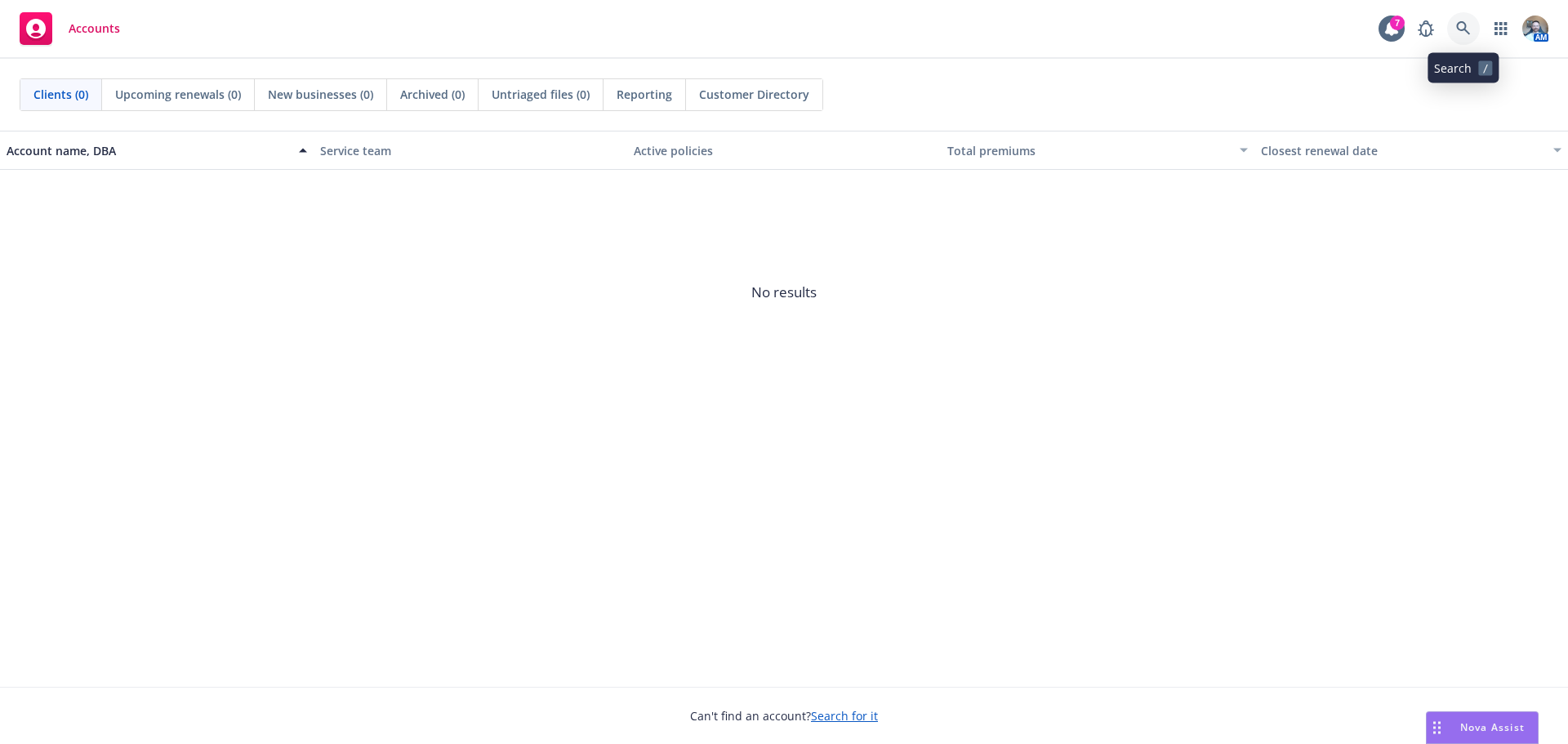
click at [1463, 43] on link at bounding box center [1462, 28] width 32 height 32
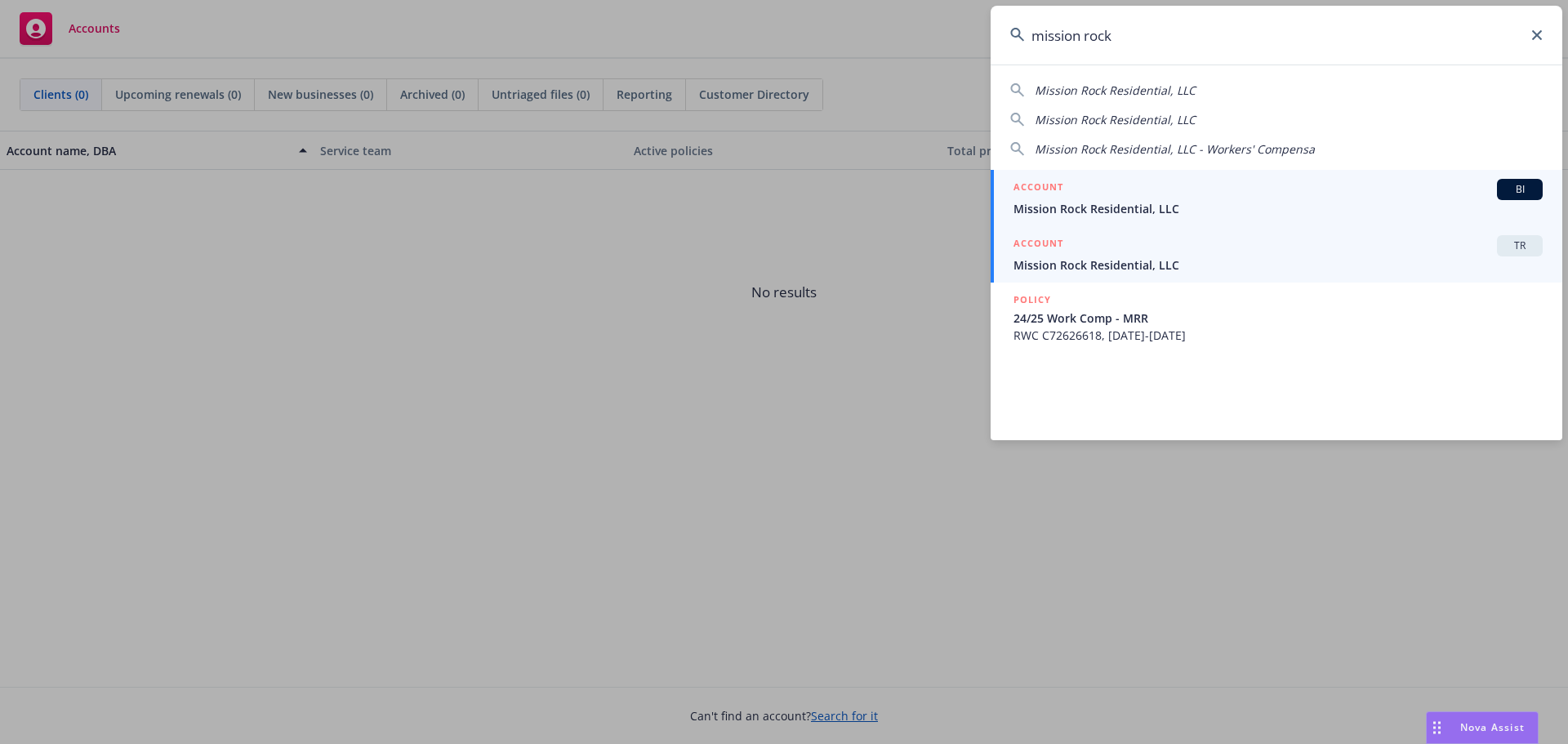
type input "mission rock"
click at [1225, 246] on div "ACCOUNT TR" at bounding box center [1277, 246] width 530 height 22
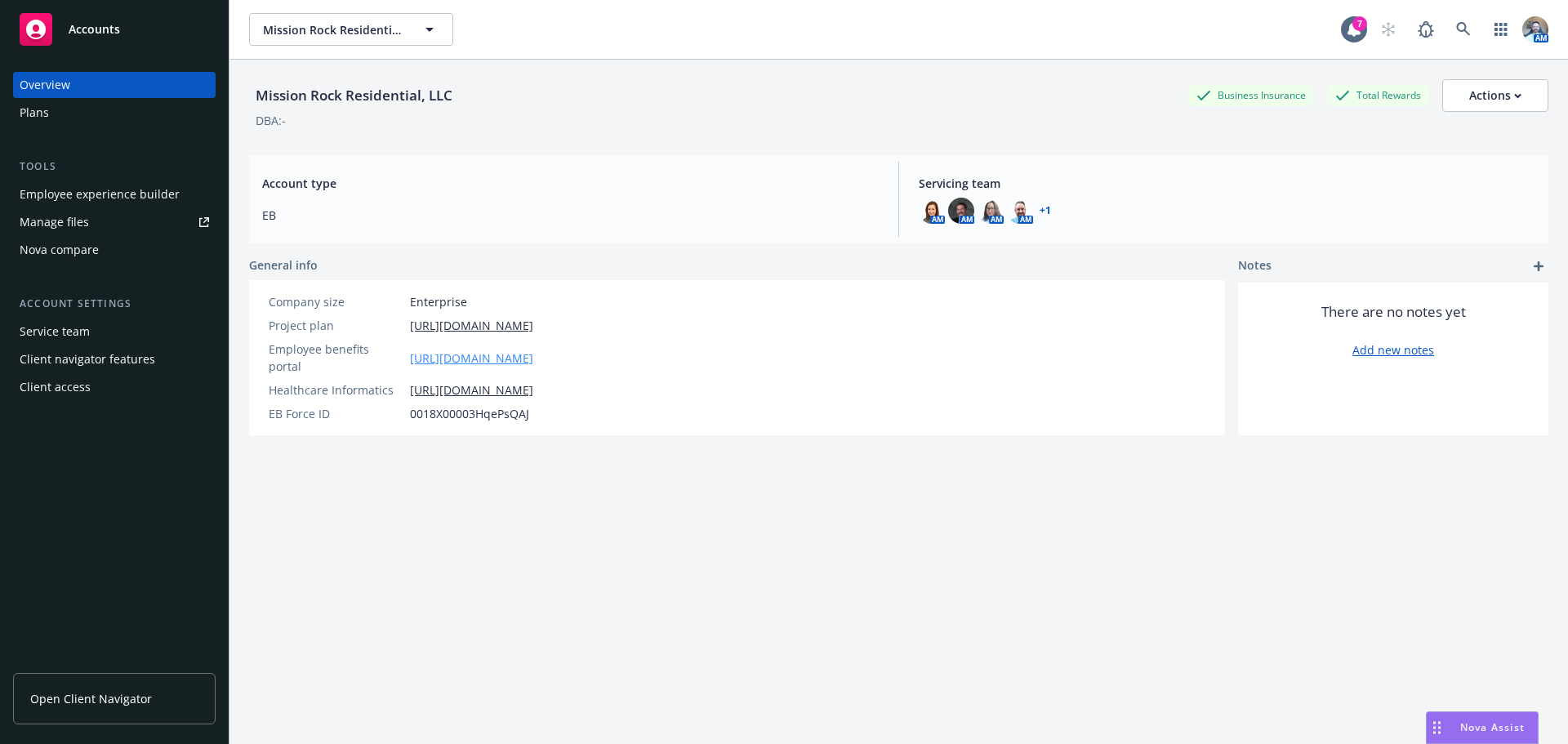
click at [466, 355] on link "https://app.newfront.com/employee/dc4fd179-4f50-4702-9eac-710890e5b60c" at bounding box center [472, 358] width 123 height 18
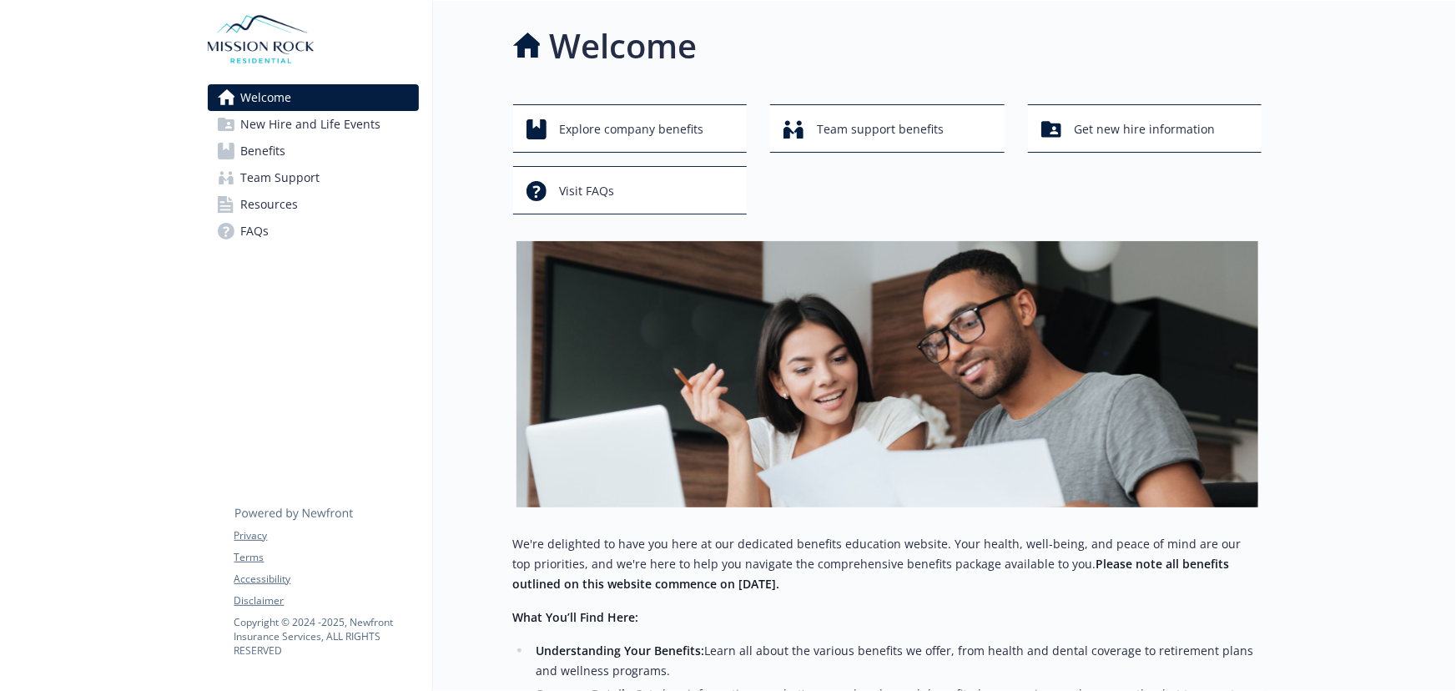
click at [244, 139] on span "Benefits" at bounding box center [263, 151] width 45 height 27
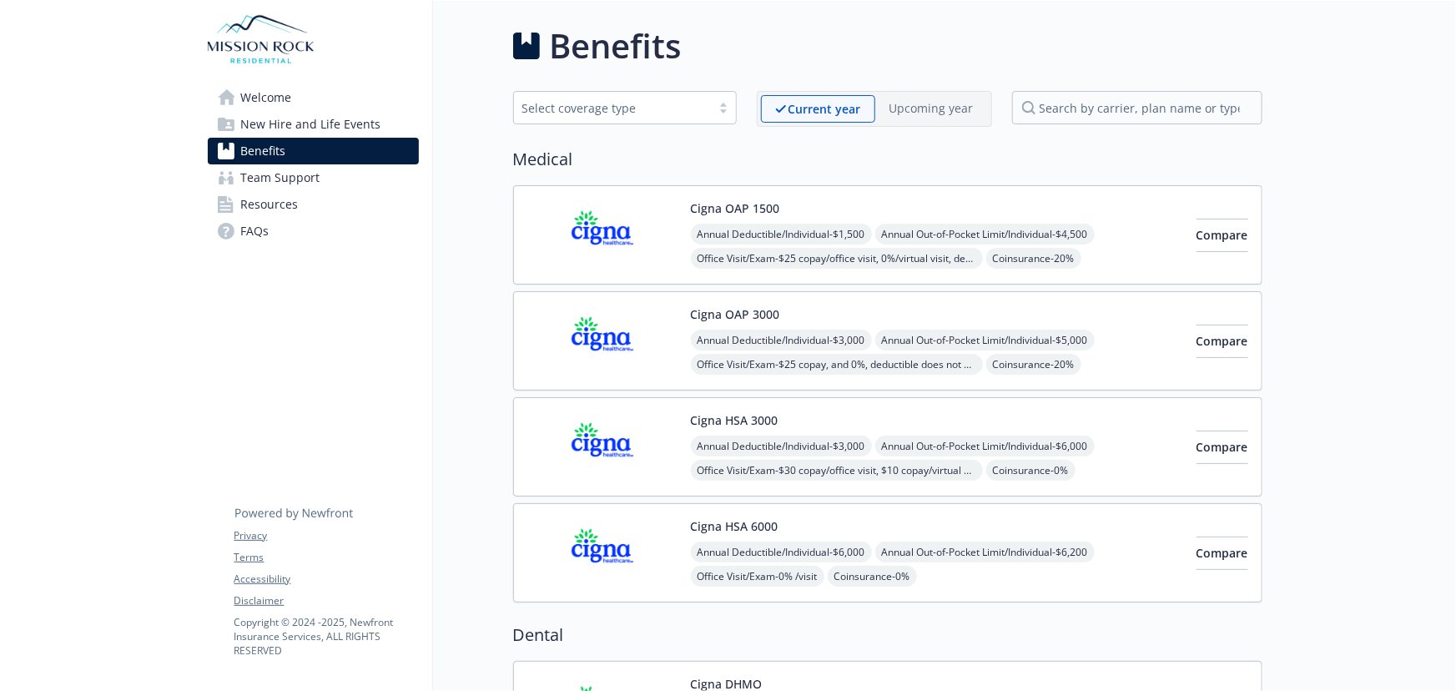
click at [924, 319] on div "Cigna OAP 3000 Annual Deductible/Individual - $3,000 Annual Out-of-Pocket Limit…" at bounding box center [937, 340] width 492 height 71
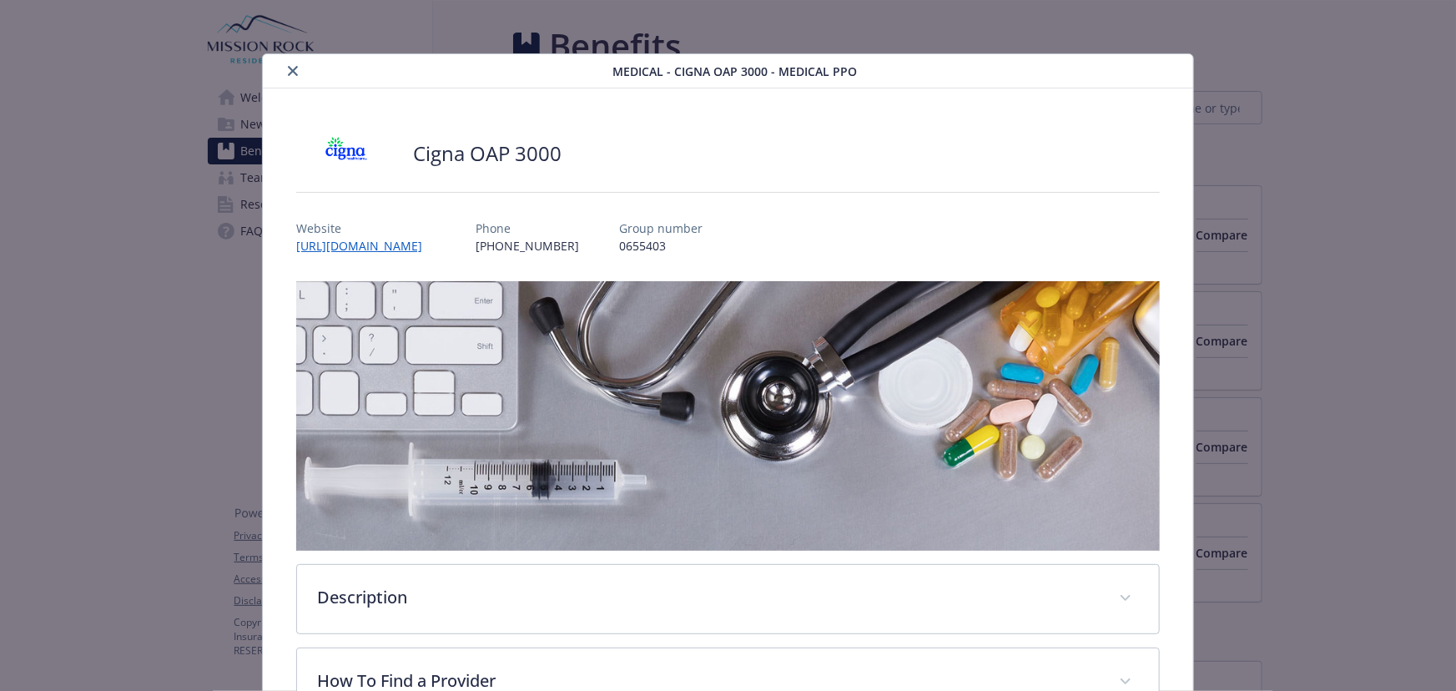
scroll to position [50, 0]
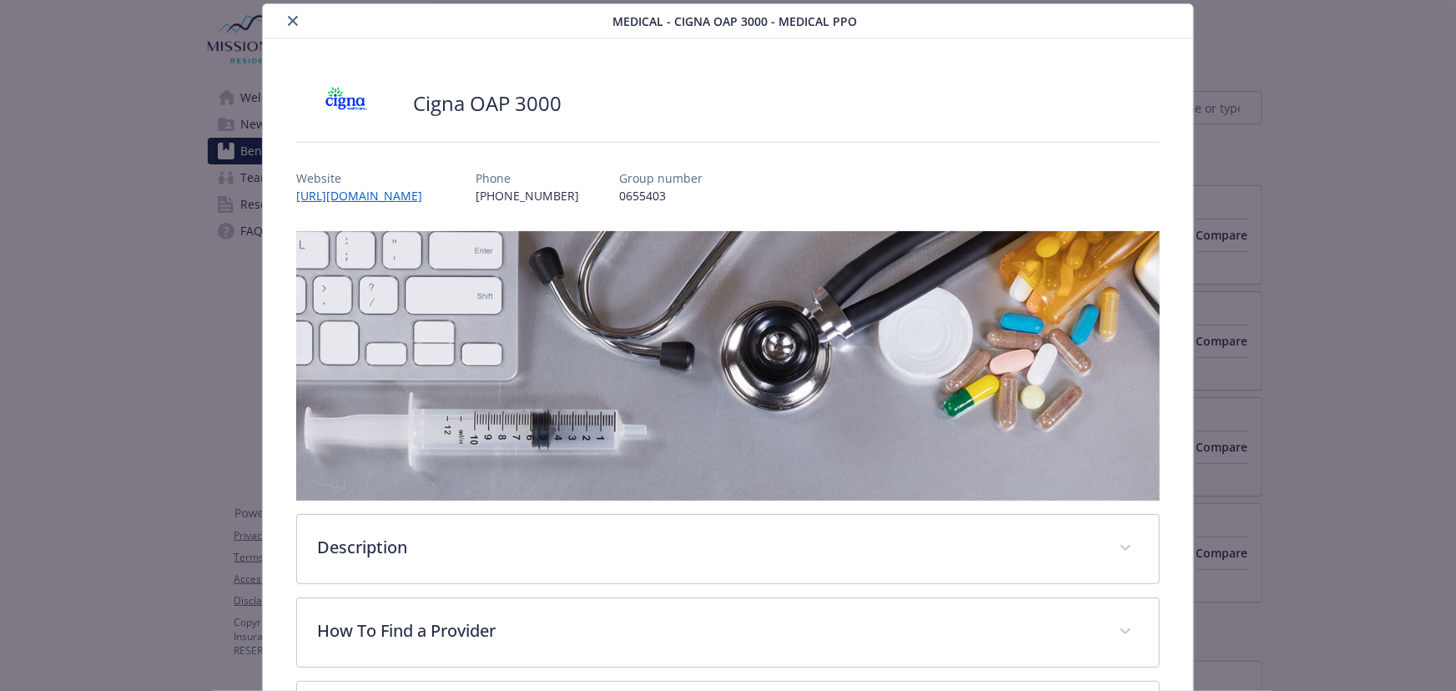
click at [295, 25] on button "close" at bounding box center [293, 21] width 20 height 20
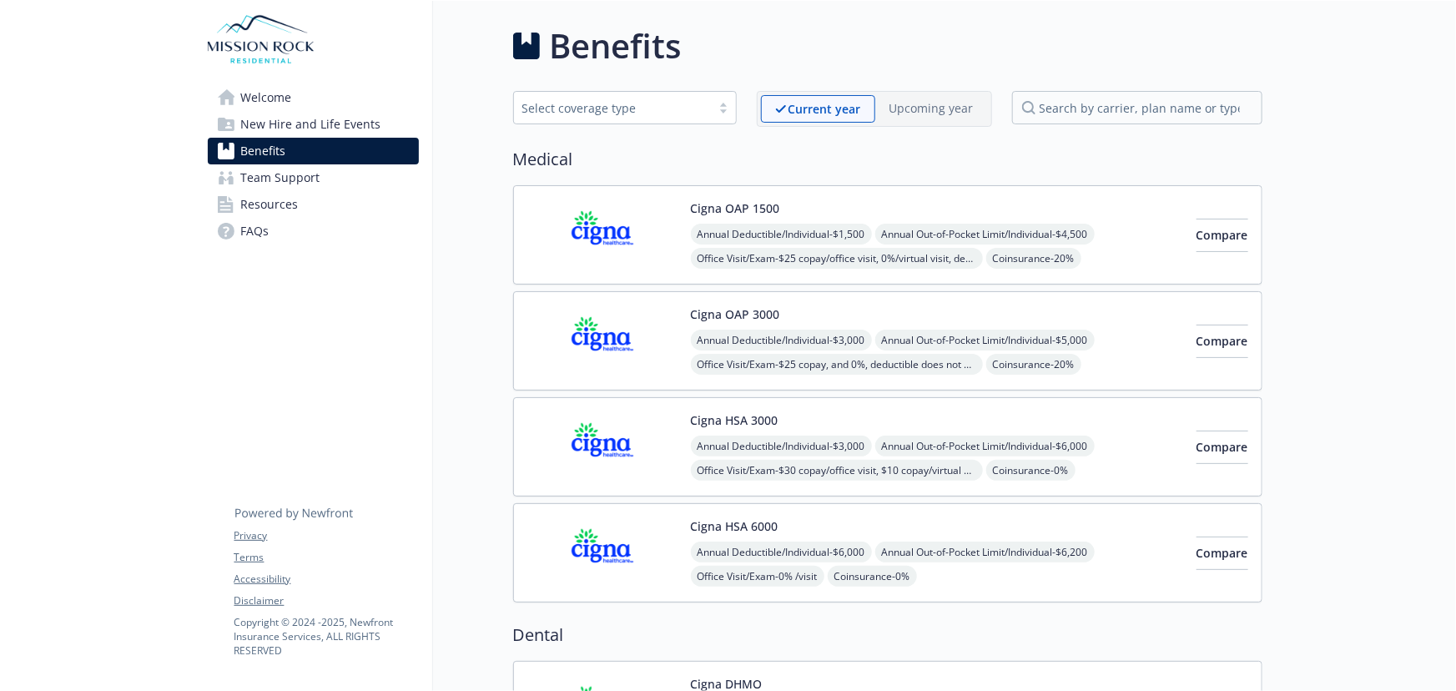
click at [809, 530] on div "Cigna HSA 6000 Annual Deductible/Individual - $6,000 Annual Out-of-Pocket Limit…" at bounding box center [937, 552] width 492 height 71
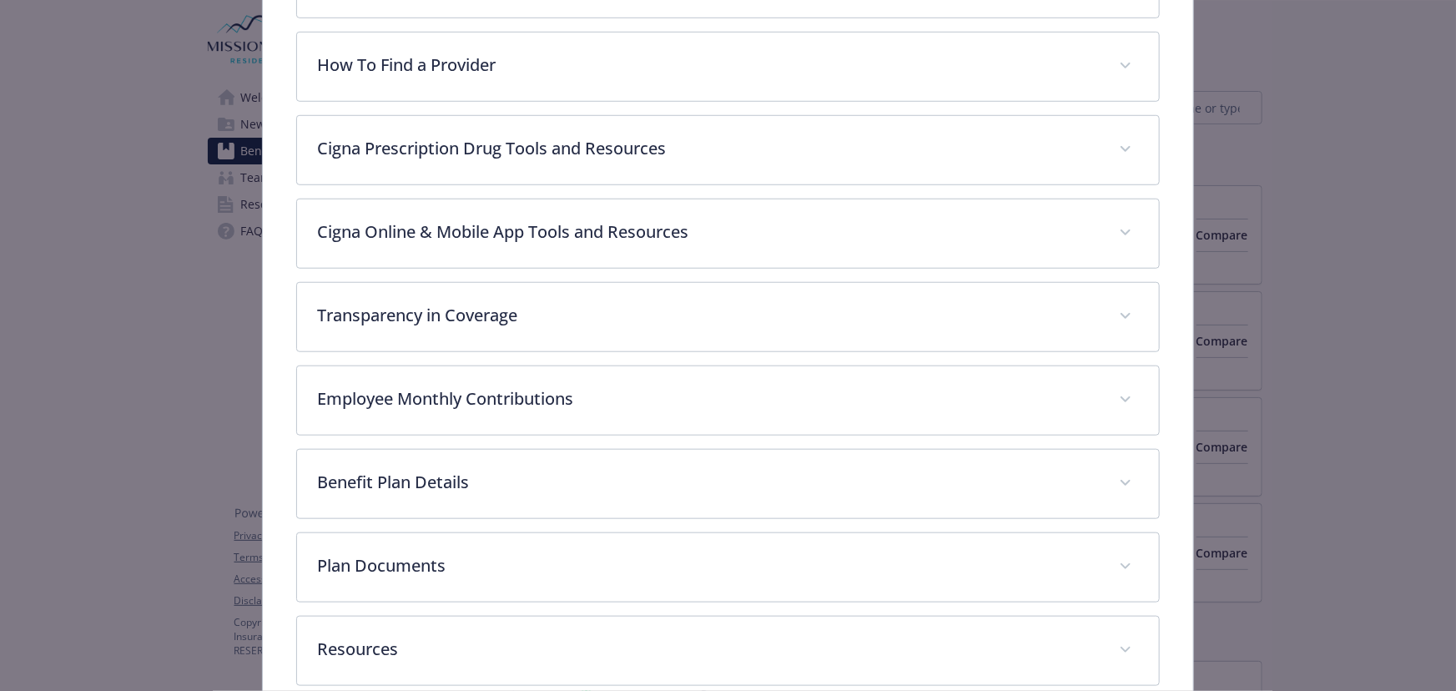
scroll to position [701, 0]
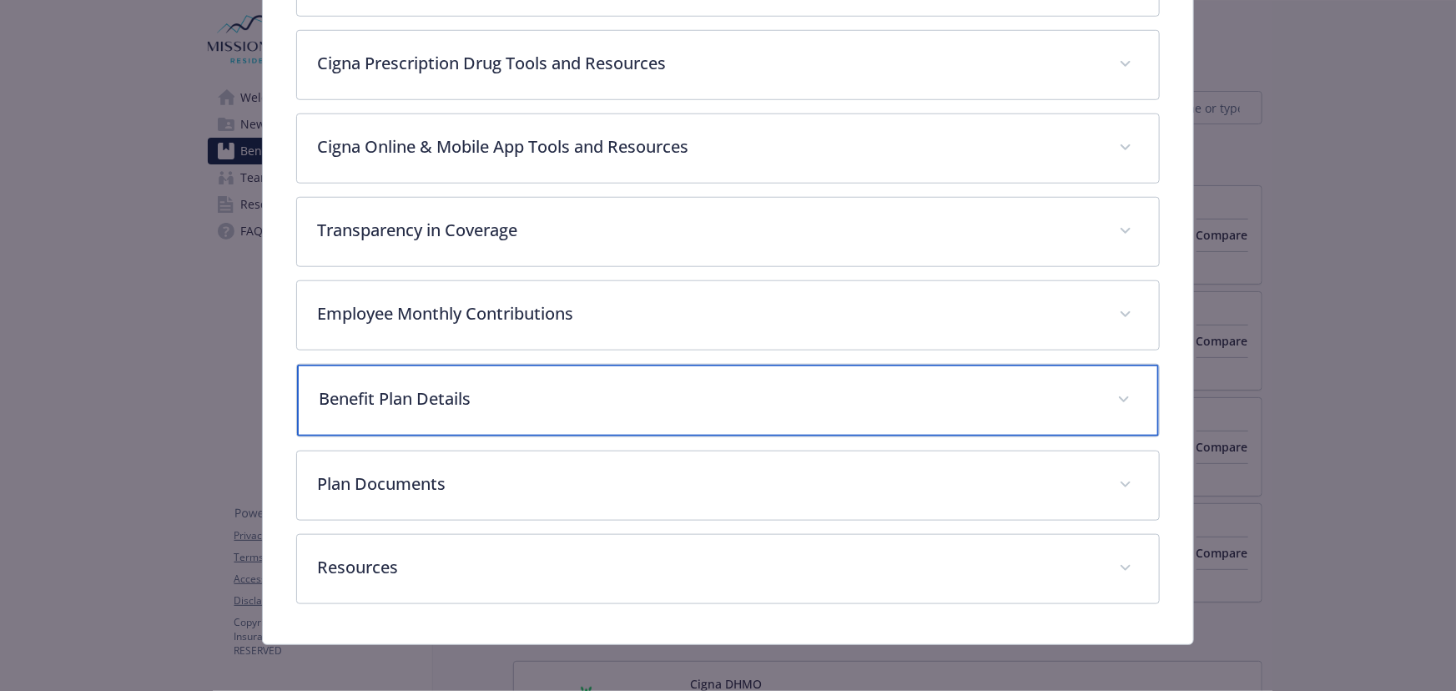
click at [465, 404] on p "Benefit Plan Details" at bounding box center [708, 398] width 778 height 25
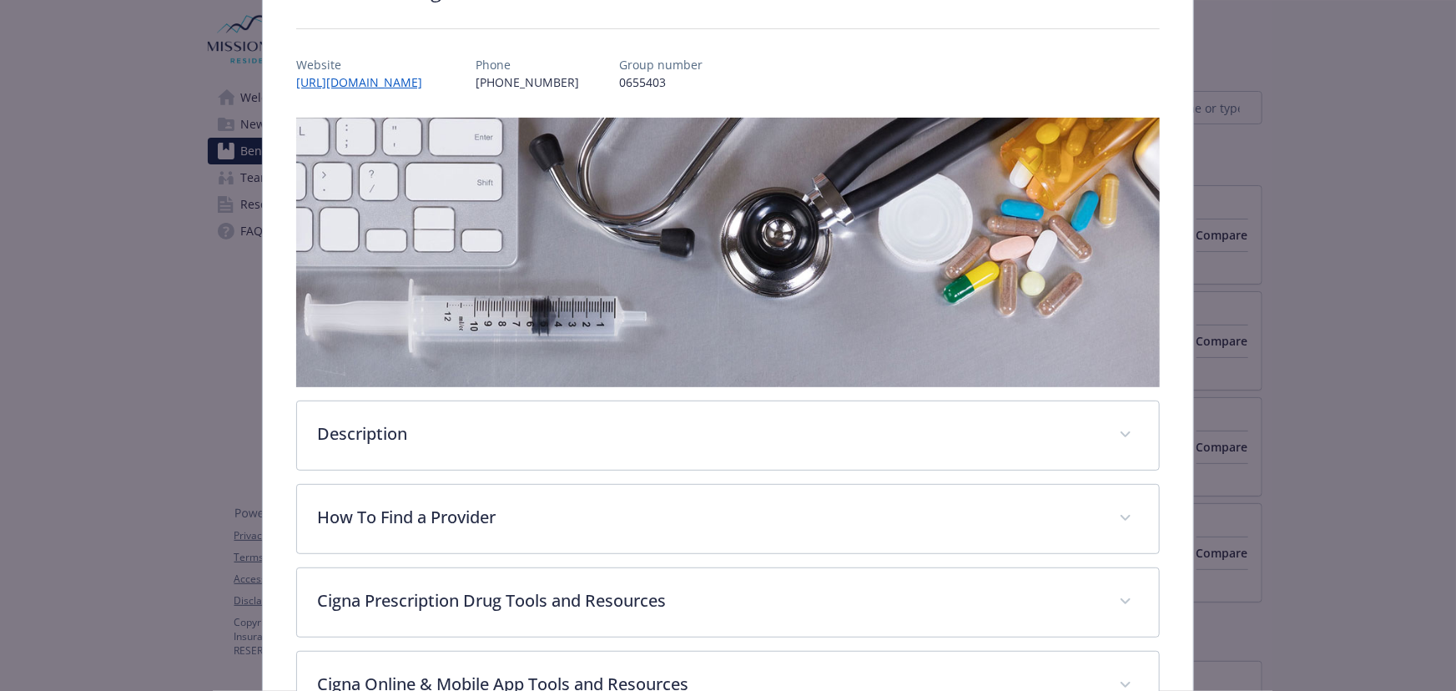
scroll to position [18, 0]
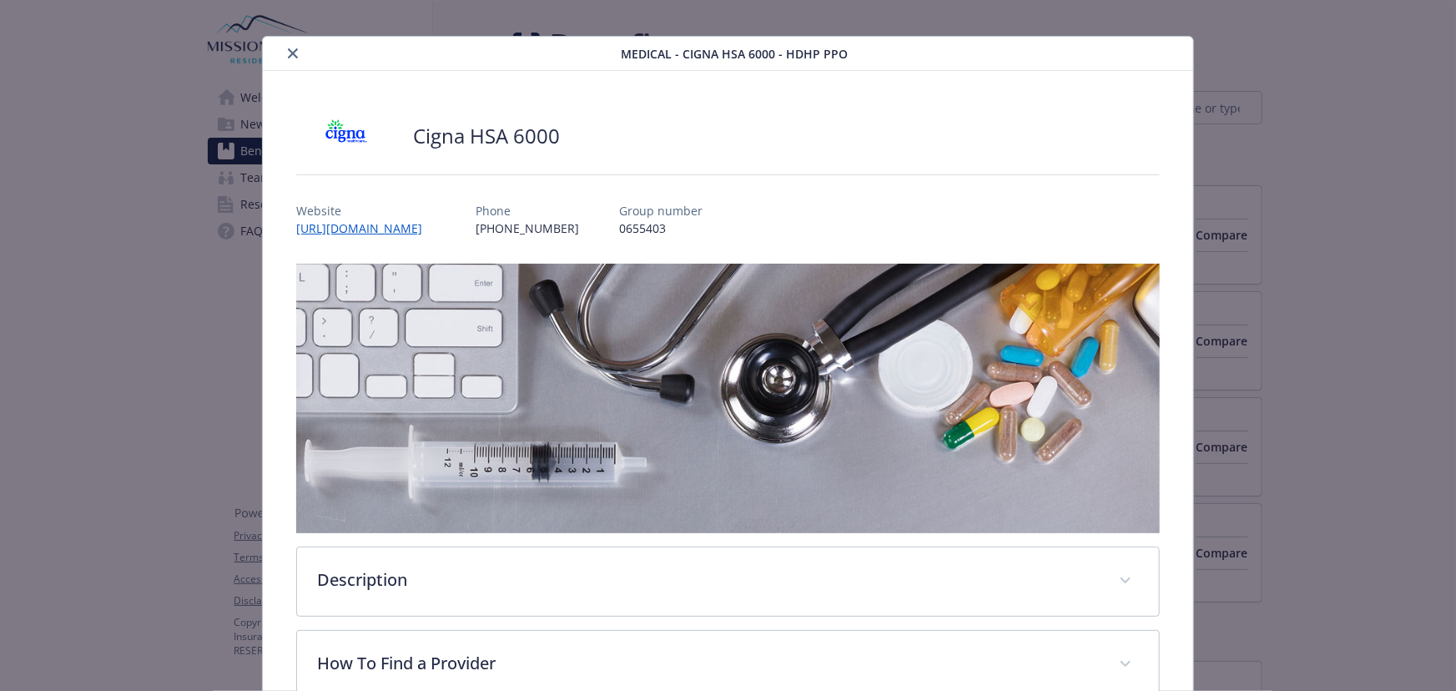
click at [288, 50] on icon "close" at bounding box center [293, 53] width 10 height 10
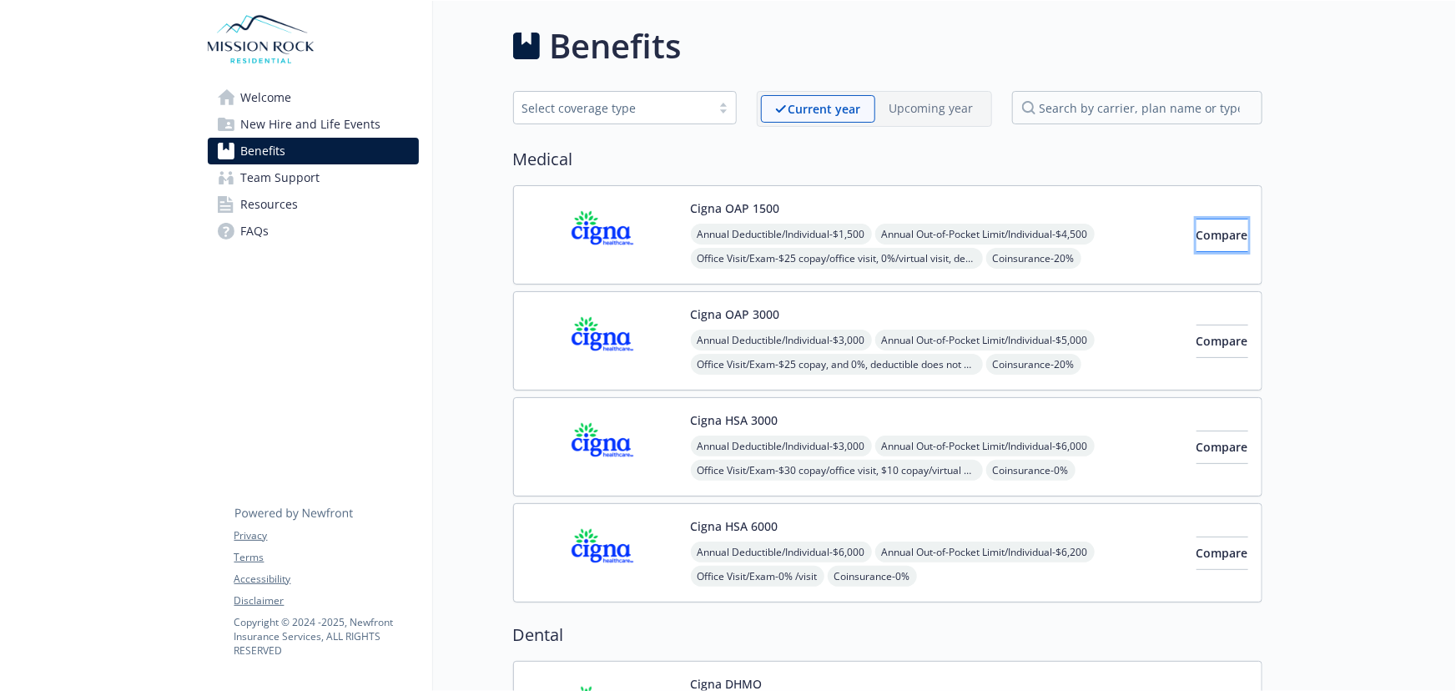
click at [1197, 237] on span "Compare" at bounding box center [1222, 235] width 52 height 16
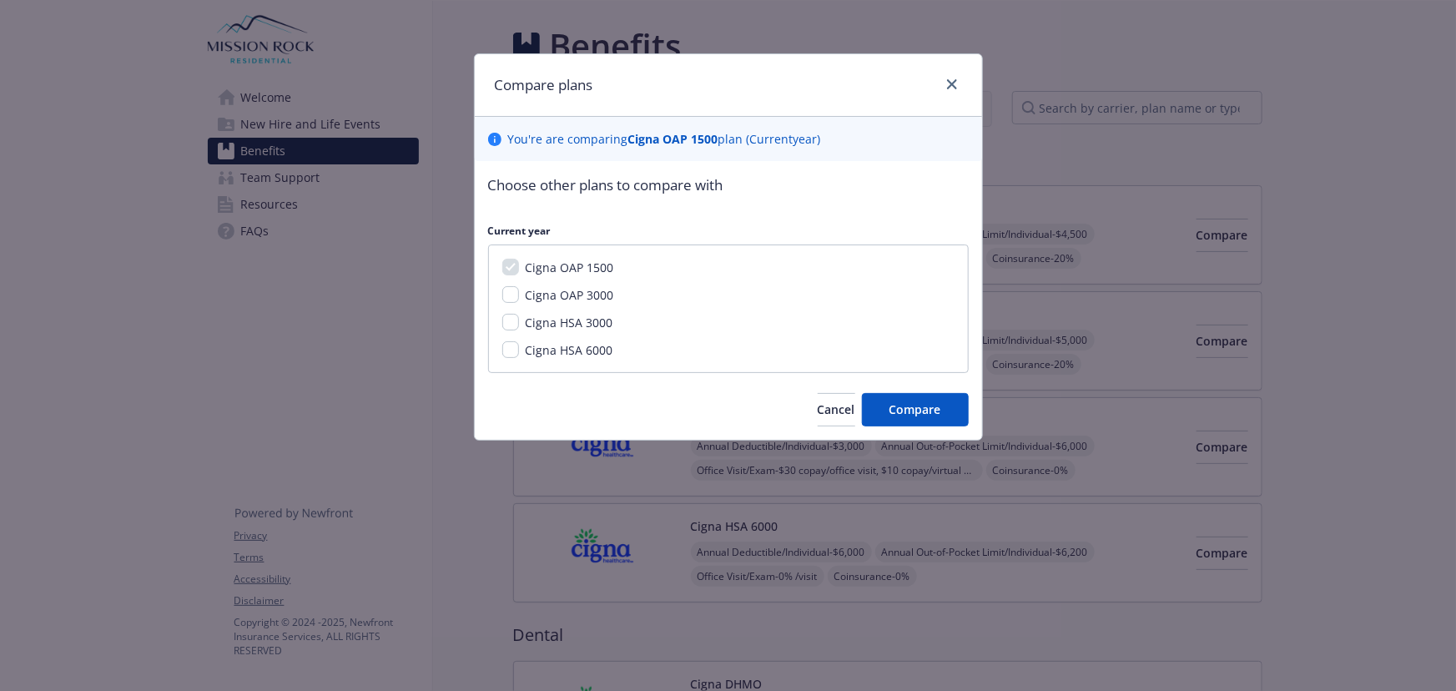
click at [606, 324] on span "Cigna HSA 3000" at bounding box center [570, 323] width 88 height 16
click at [519, 324] on input "Cigna HSA 3000" at bounding box center [510, 322] width 17 height 17
checkbox input "true"
click at [582, 350] on span "Cigna HSA 6000" at bounding box center [570, 350] width 88 height 16
click at [519, 350] on input "Cigna HSA 6000" at bounding box center [510, 349] width 17 height 17
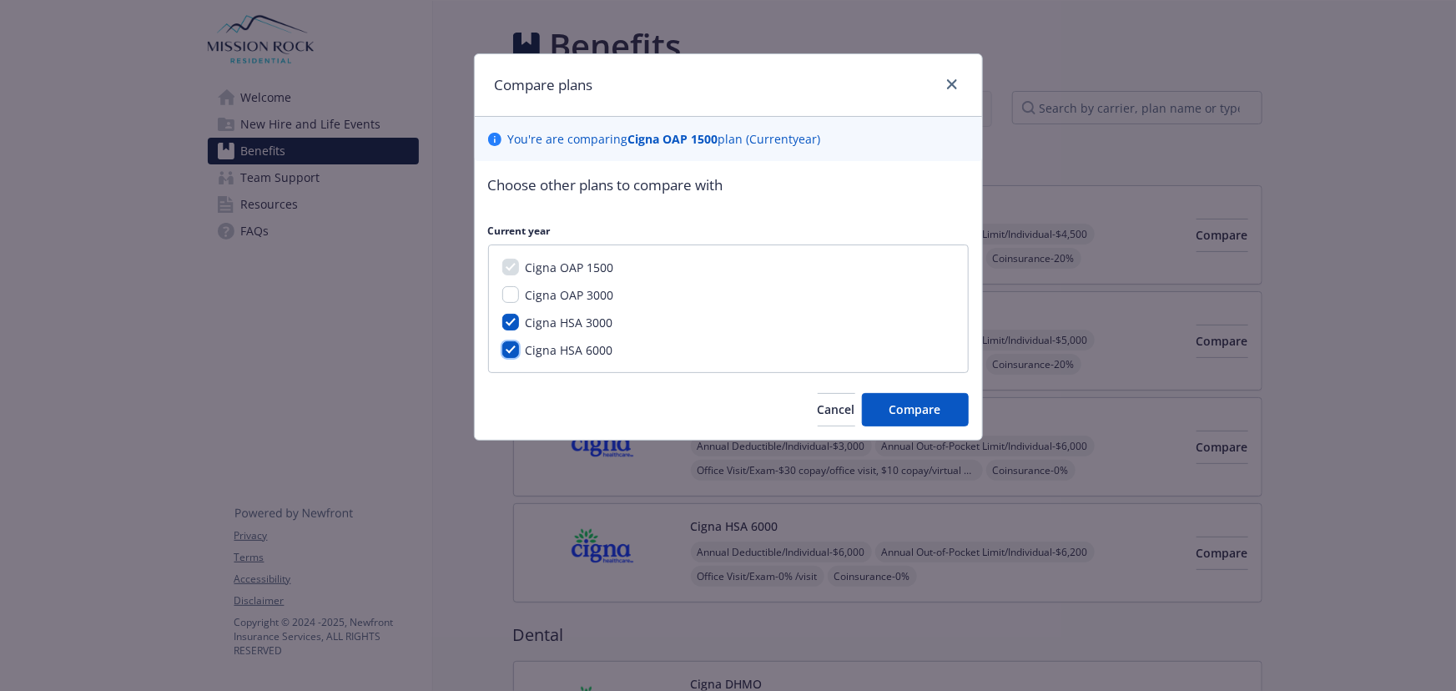
checkbox input "true"
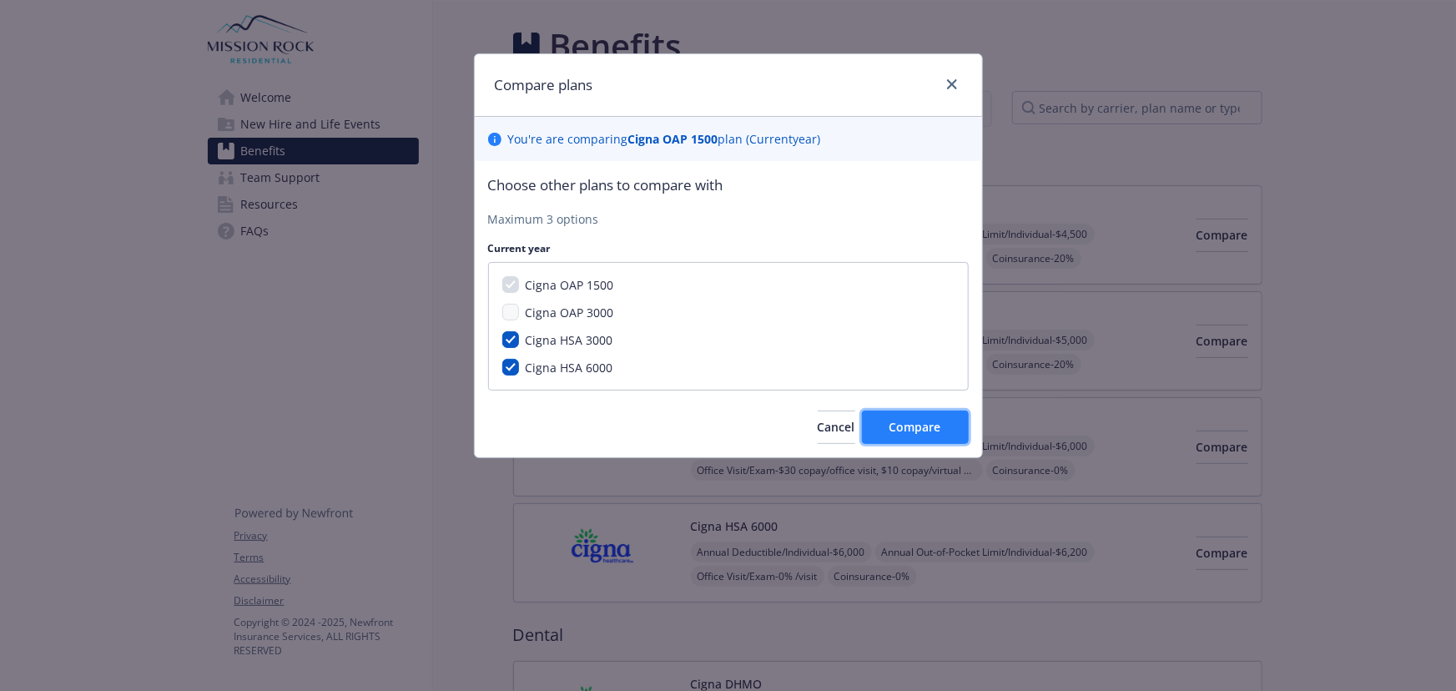
click at [876, 412] on button "Compare" at bounding box center [915, 426] width 107 height 33
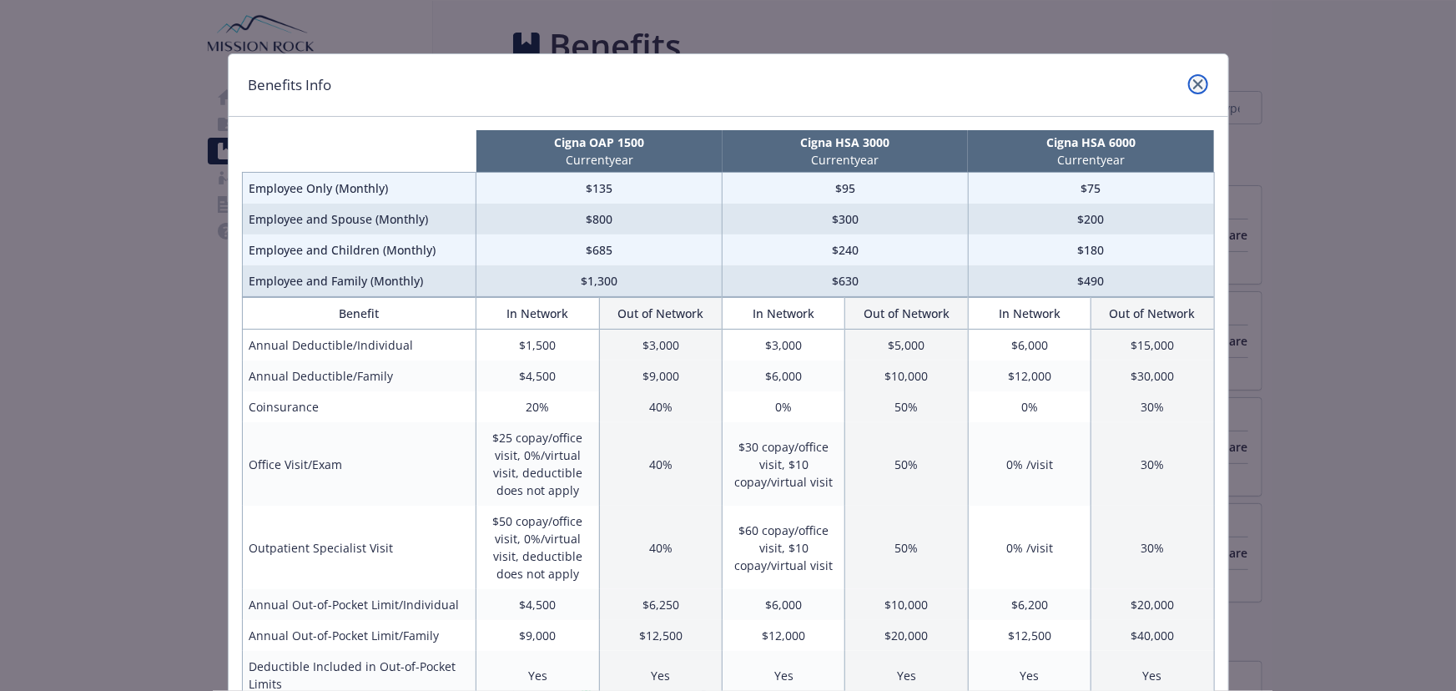
click at [1188, 83] on link "close" at bounding box center [1198, 84] width 20 height 20
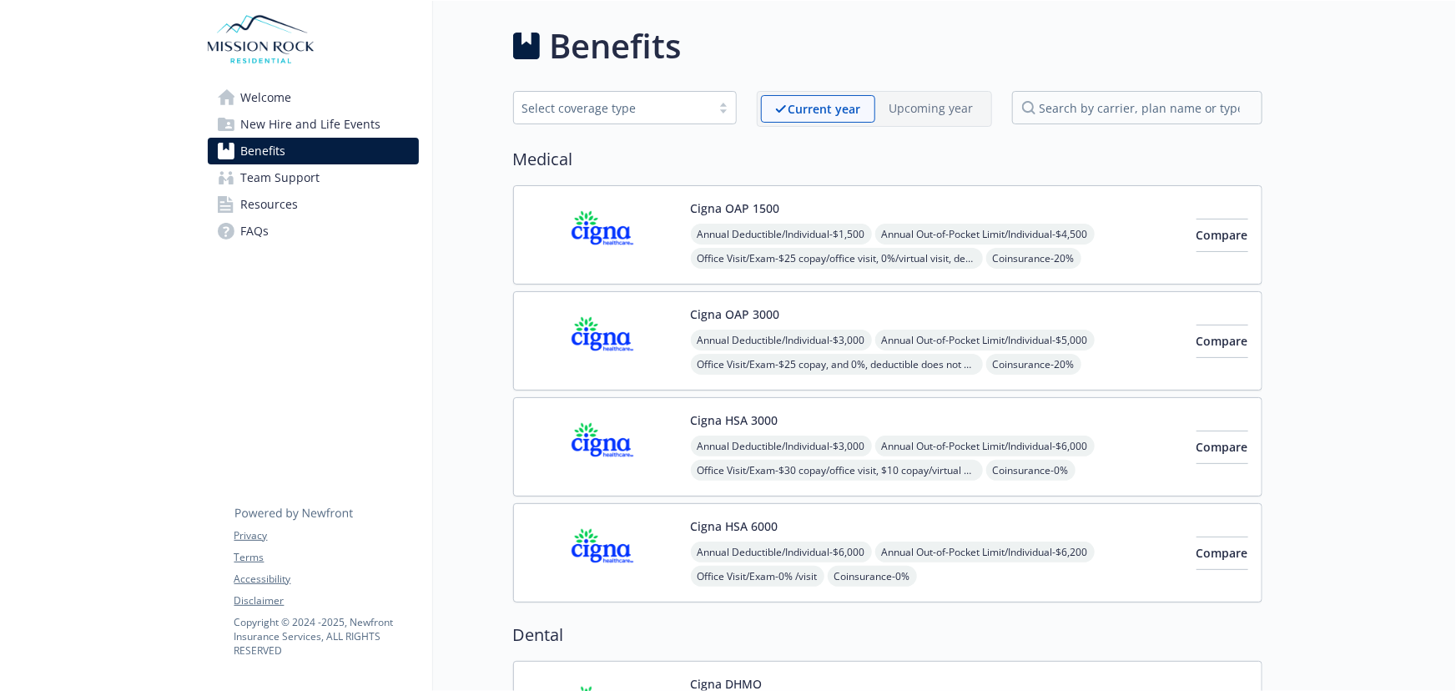
click at [811, 301] on div "Cigna OAP 3000 Annual Deductible/Individual - $3,000 Annual Out-of-Pocket Limit…" at bounding box center [887, 340] width 749 height 99
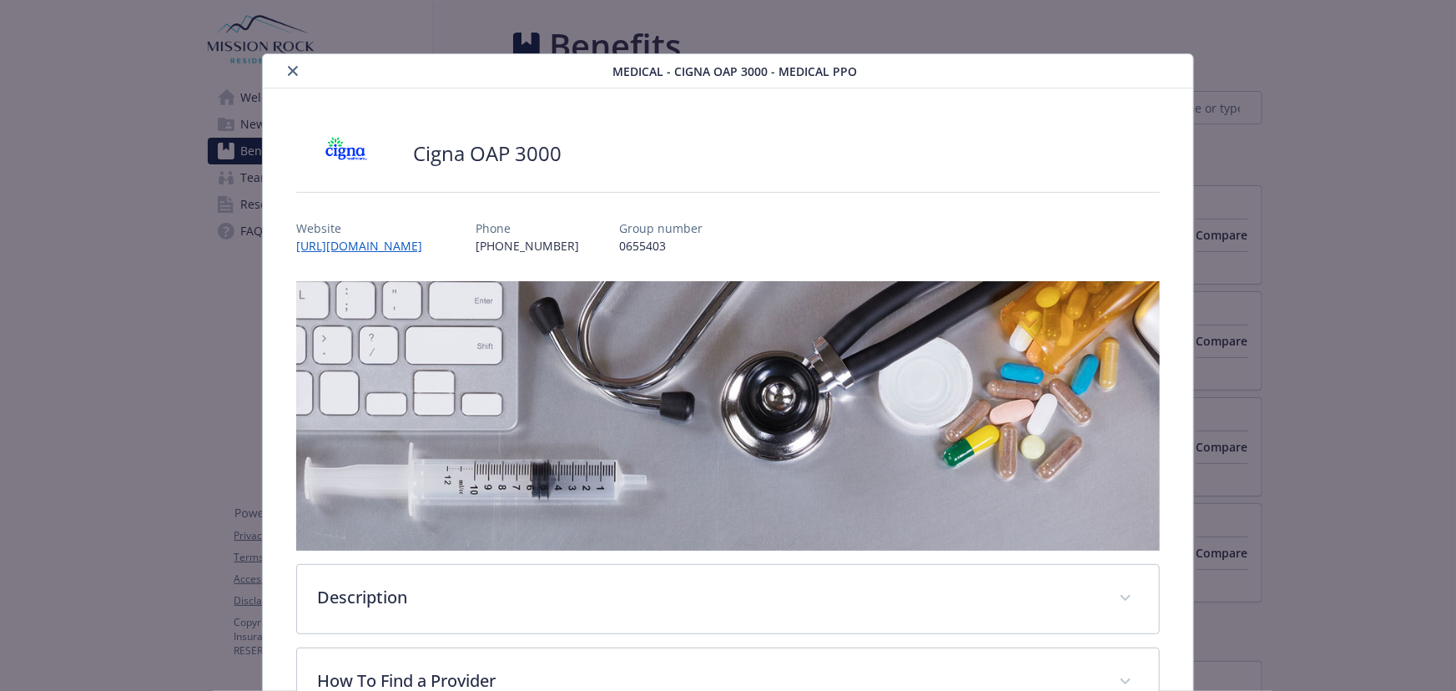
scroll to position [50, 0]
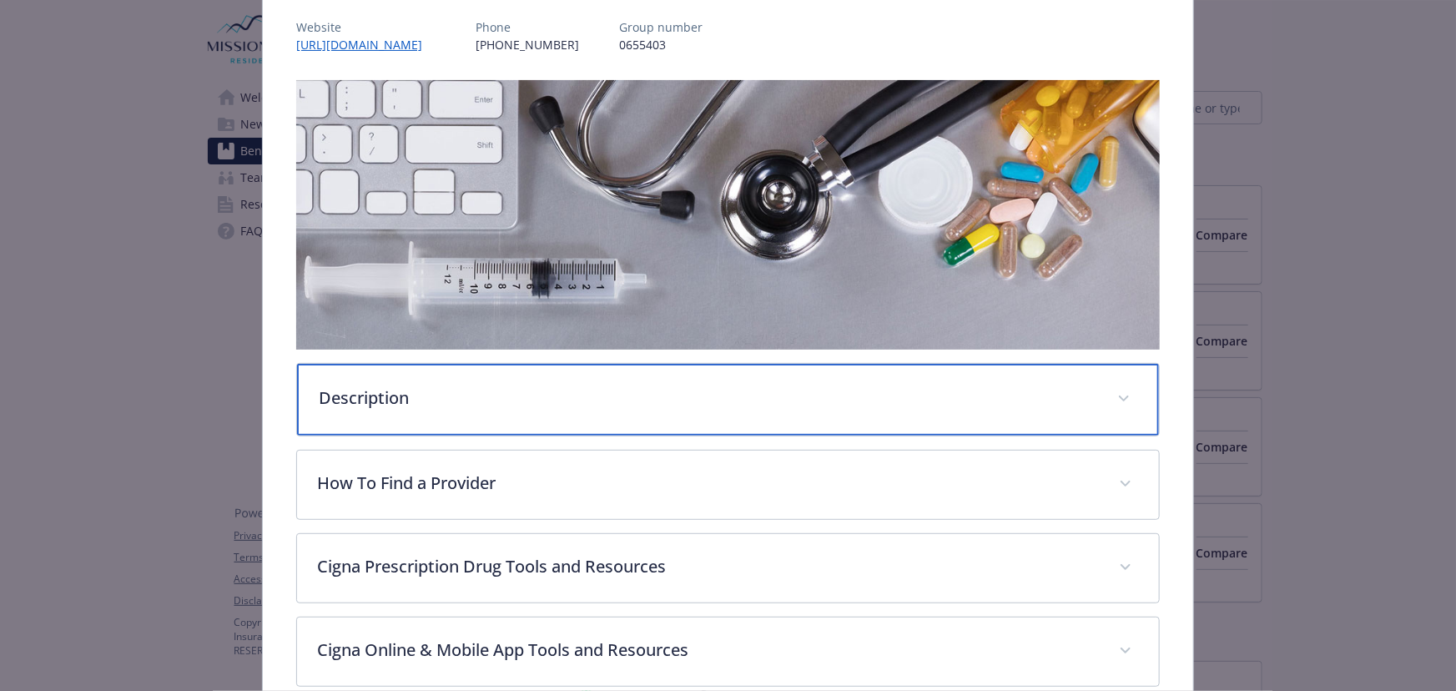
click at [688, 416] on div "Description" at bounding box center [728, 400] width 862 height 72
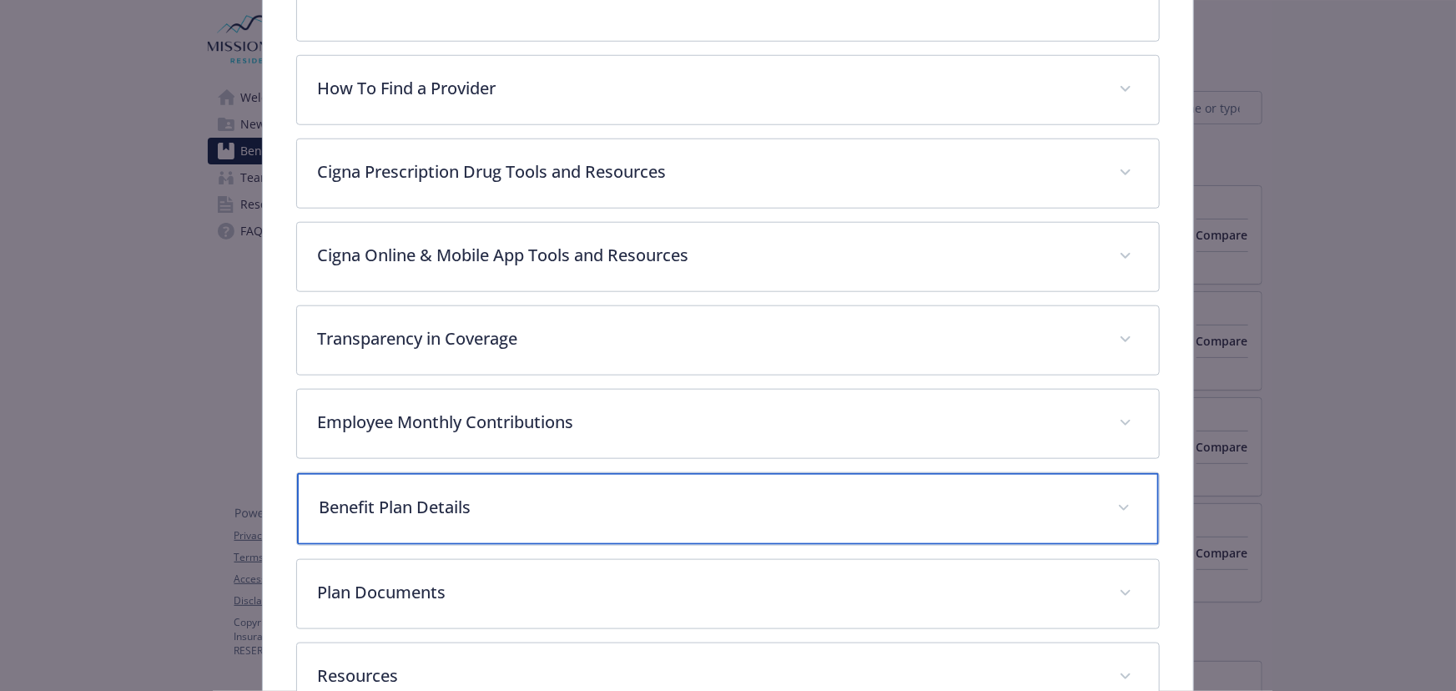
click at [381, 491] on div "Benefit Plan Details" at bounding box center [728, 509] width 862 height 72
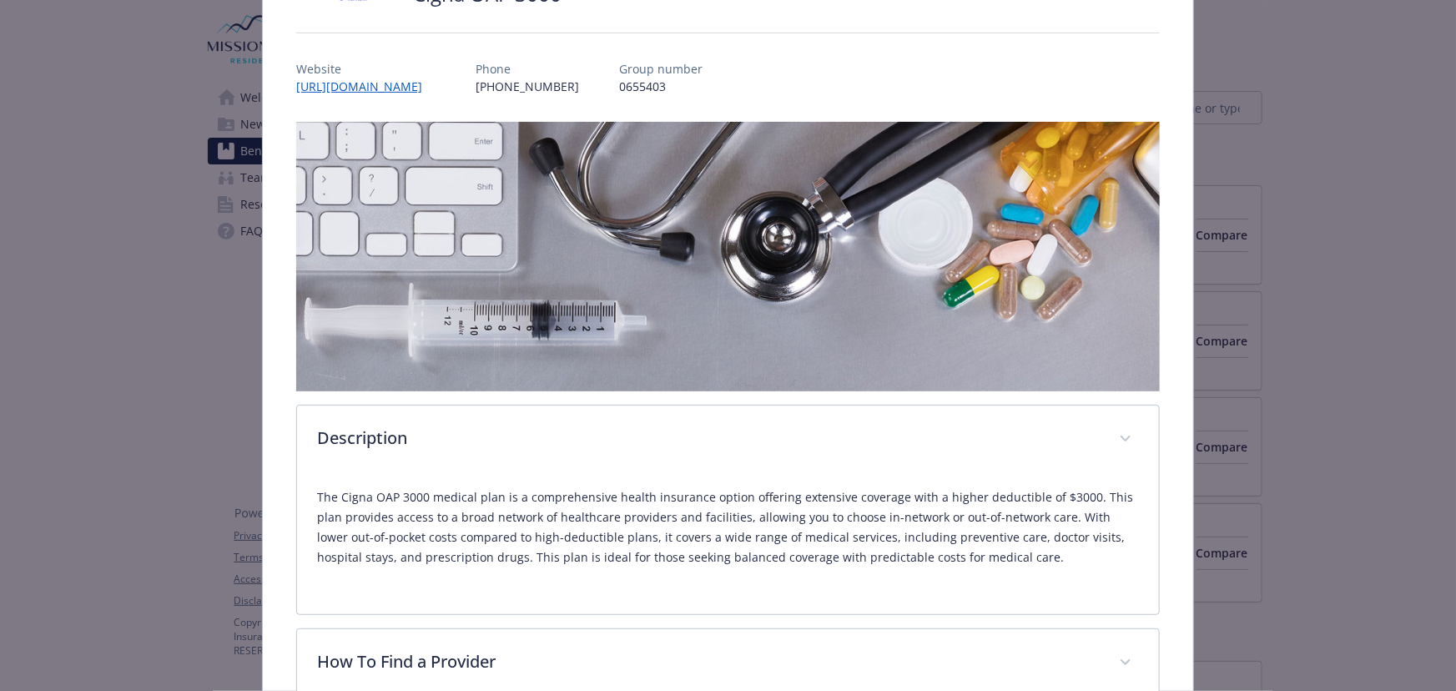
scroll to position [0, 0]
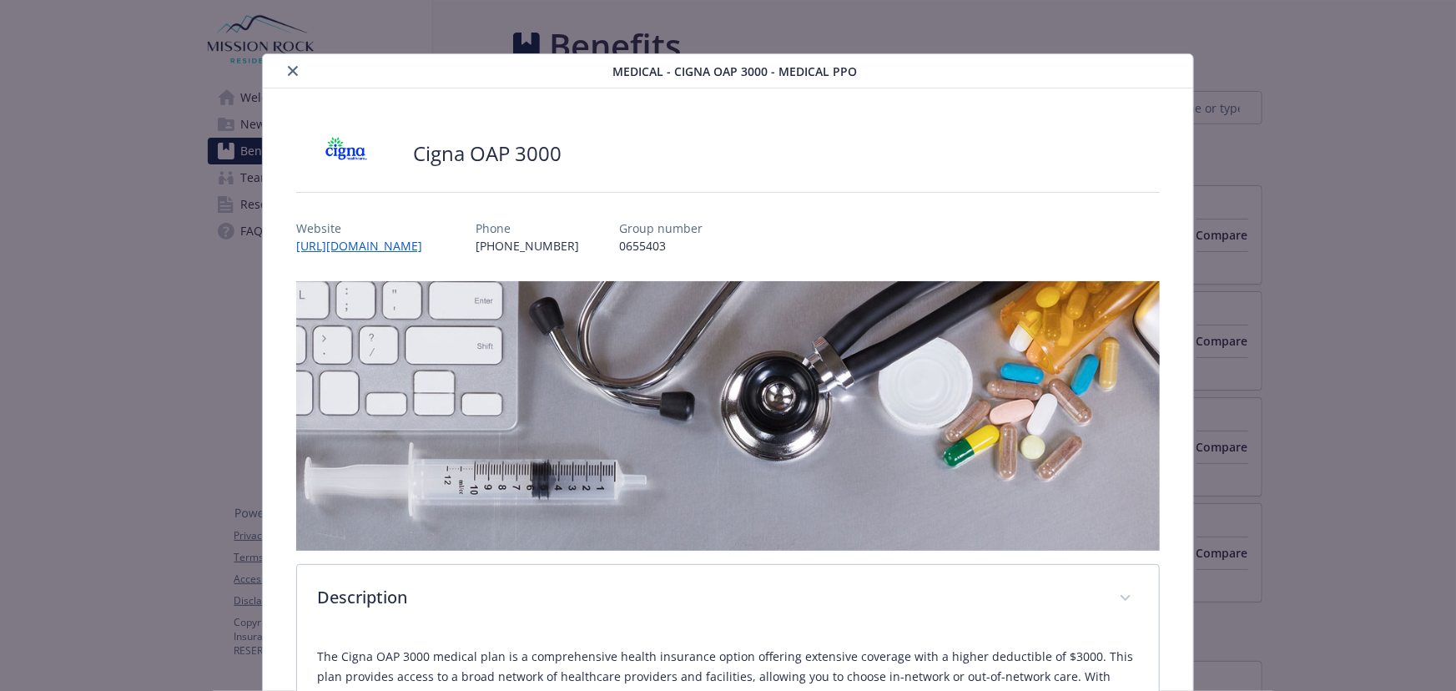
click at [282, 59] on div "Medical - Cigna OAP 3000 - Medical PPO" at bounding box center [728, 71] width 930 height 34
click at [284, 63] on button "close" at bounding box center [293, 71] width 20 height 20
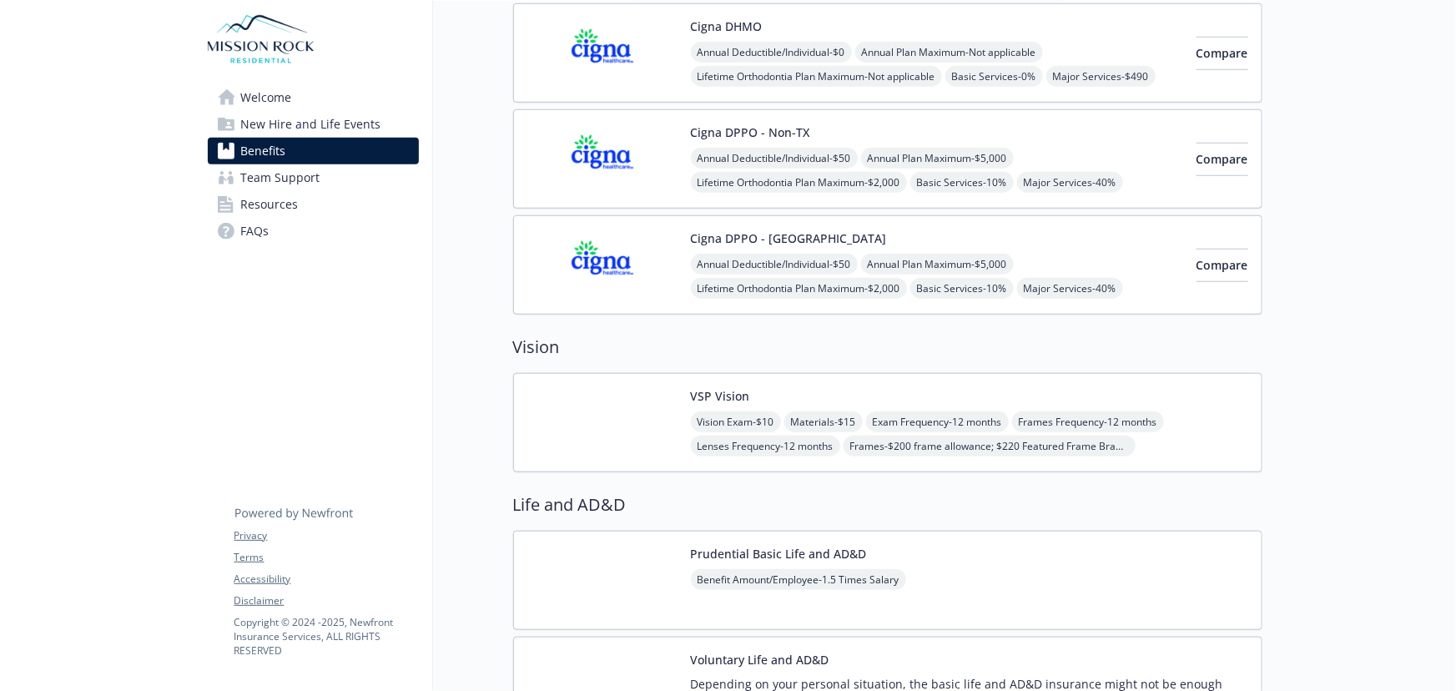
scroll to position [834, 0]
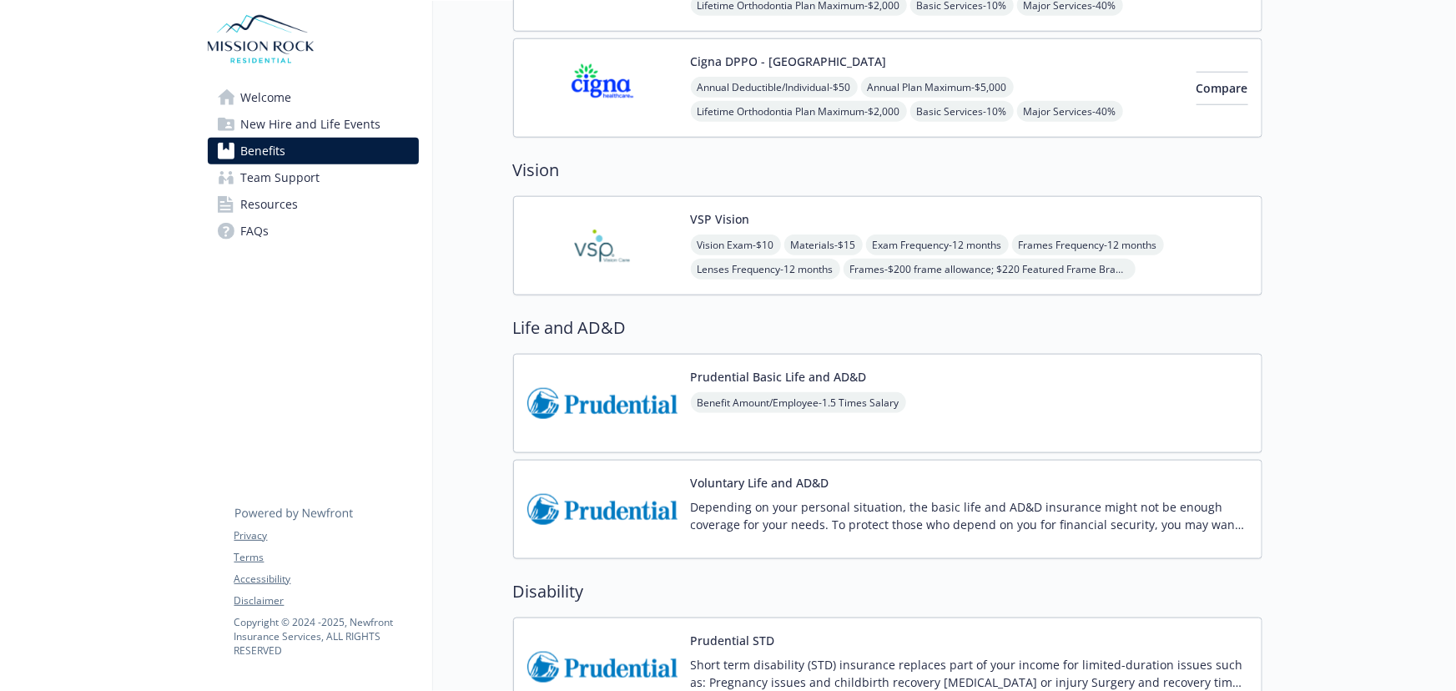
click at [668, 225] on img at bounding box center [602, 245] width 150 height 71
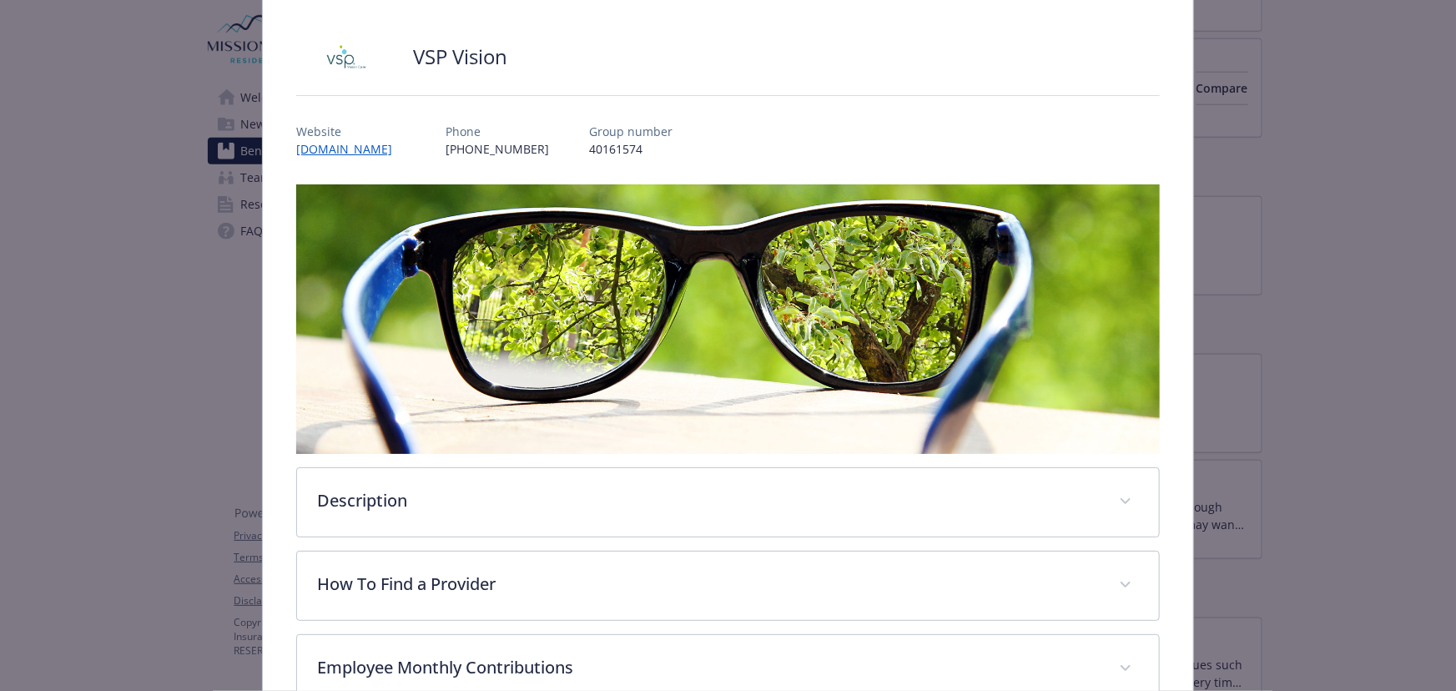
scroll to position [345, 0]
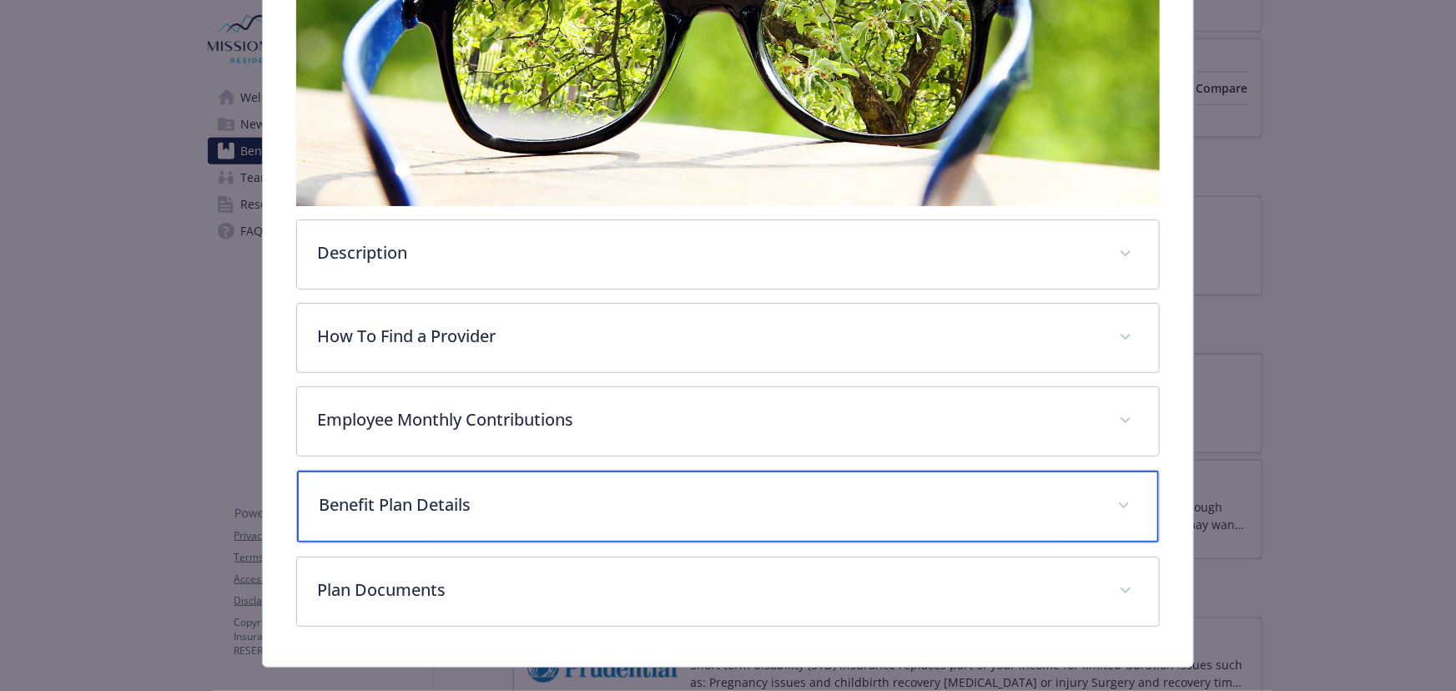
click at [487, 486] on div "Benefit Plan Details" at bounding box center [728, 507] width 862 height 72
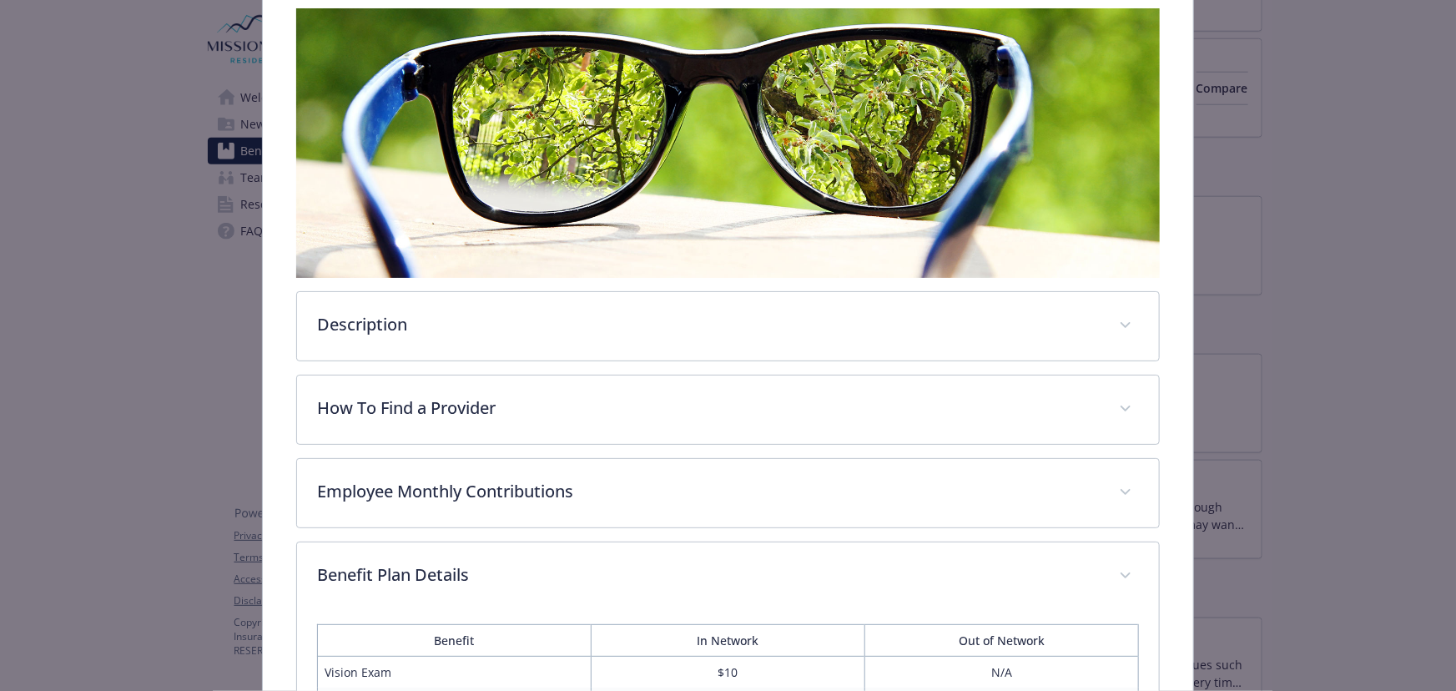
scroll to position [53, 0]
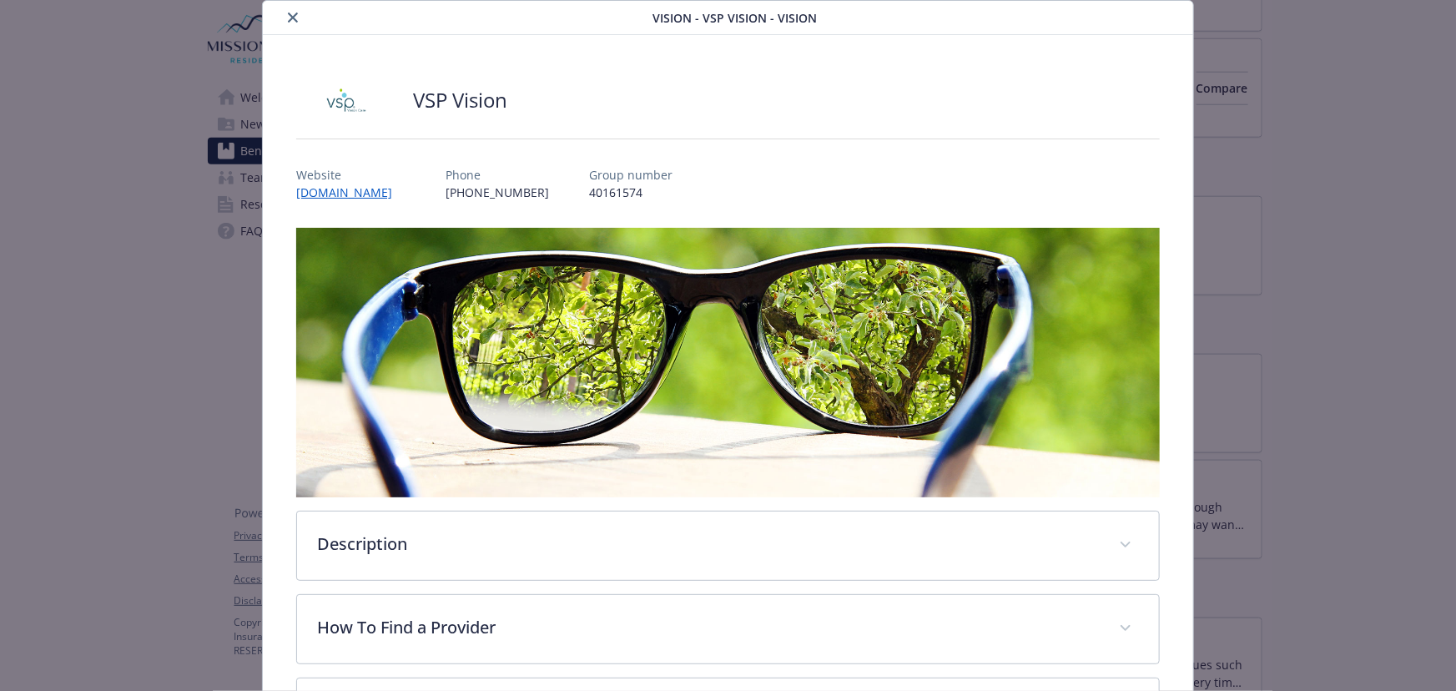
click at [297, 18] on button "close" at bounding box center [293, 18] width 20 height 20
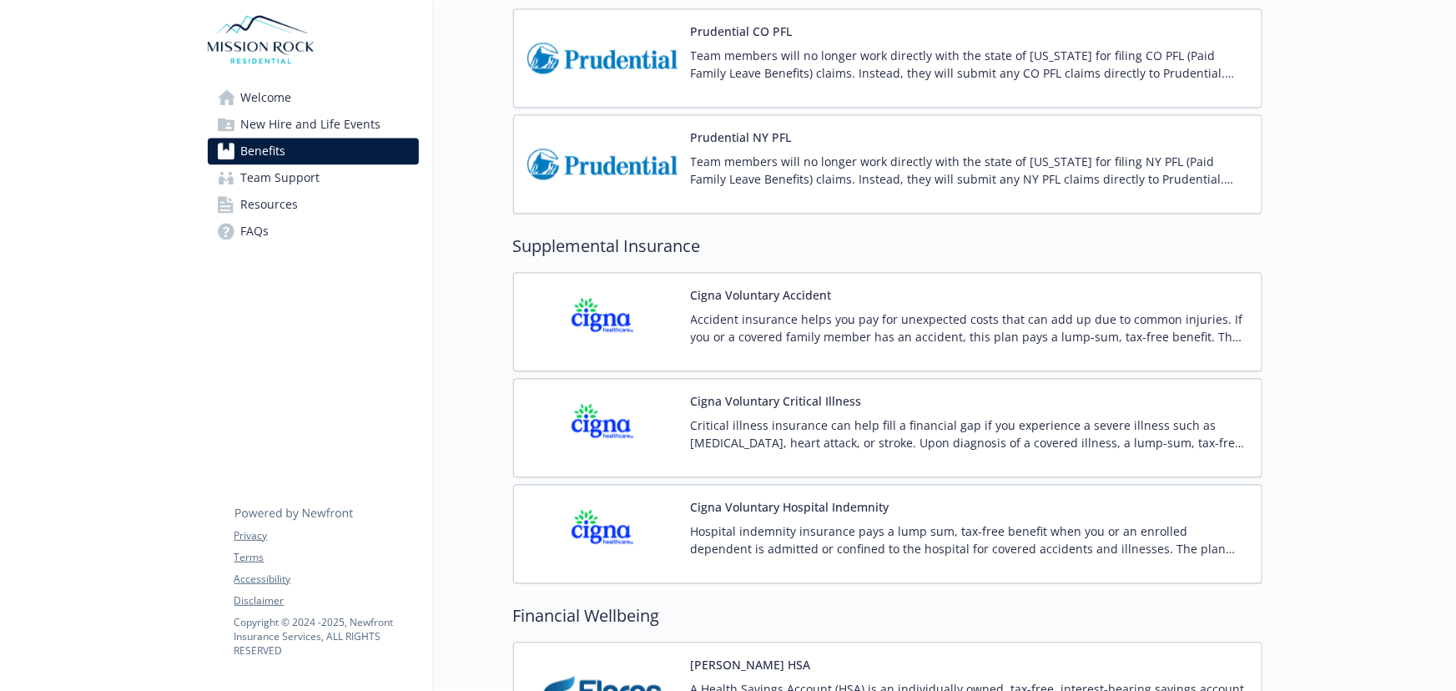
scroll to position [1896, 0]
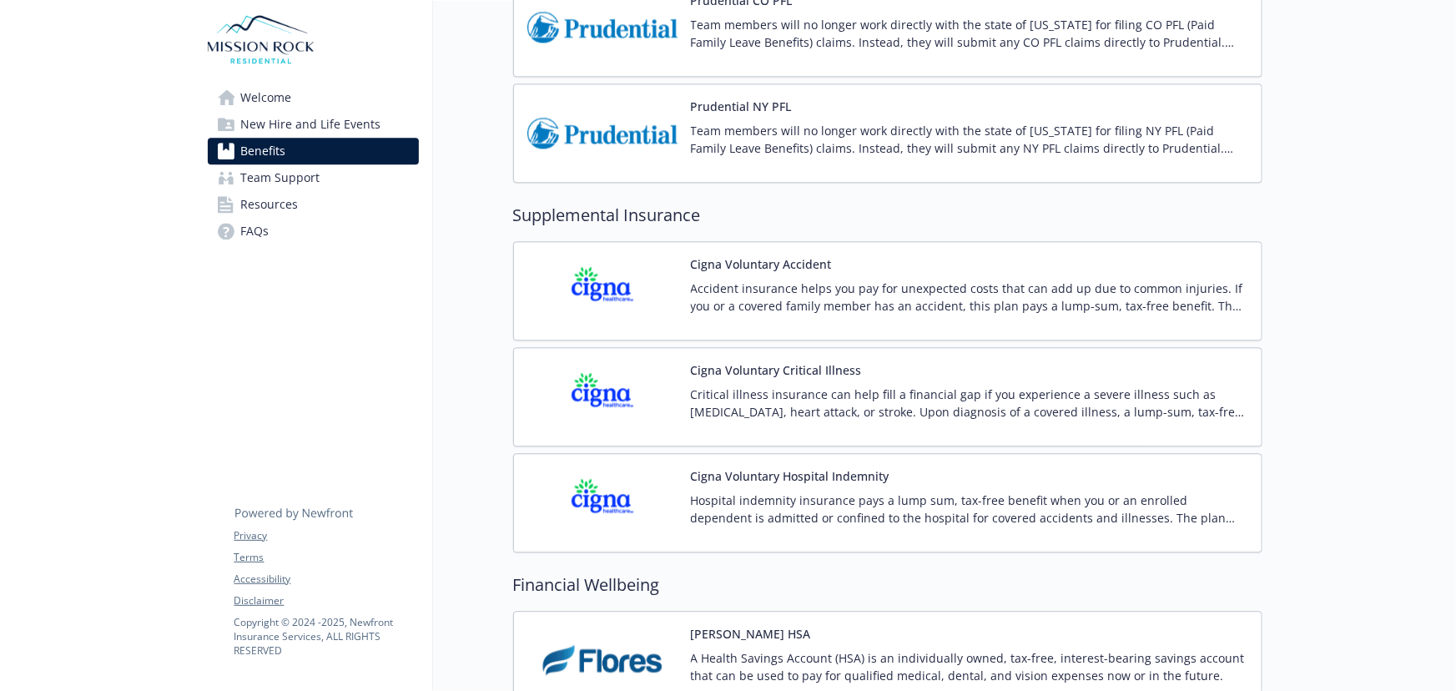
click at [835, 286] on p "Accident insurance helps you pay for unexpected costs that can add up due to co…" at bounding box center [969, 297] width 557 height 35
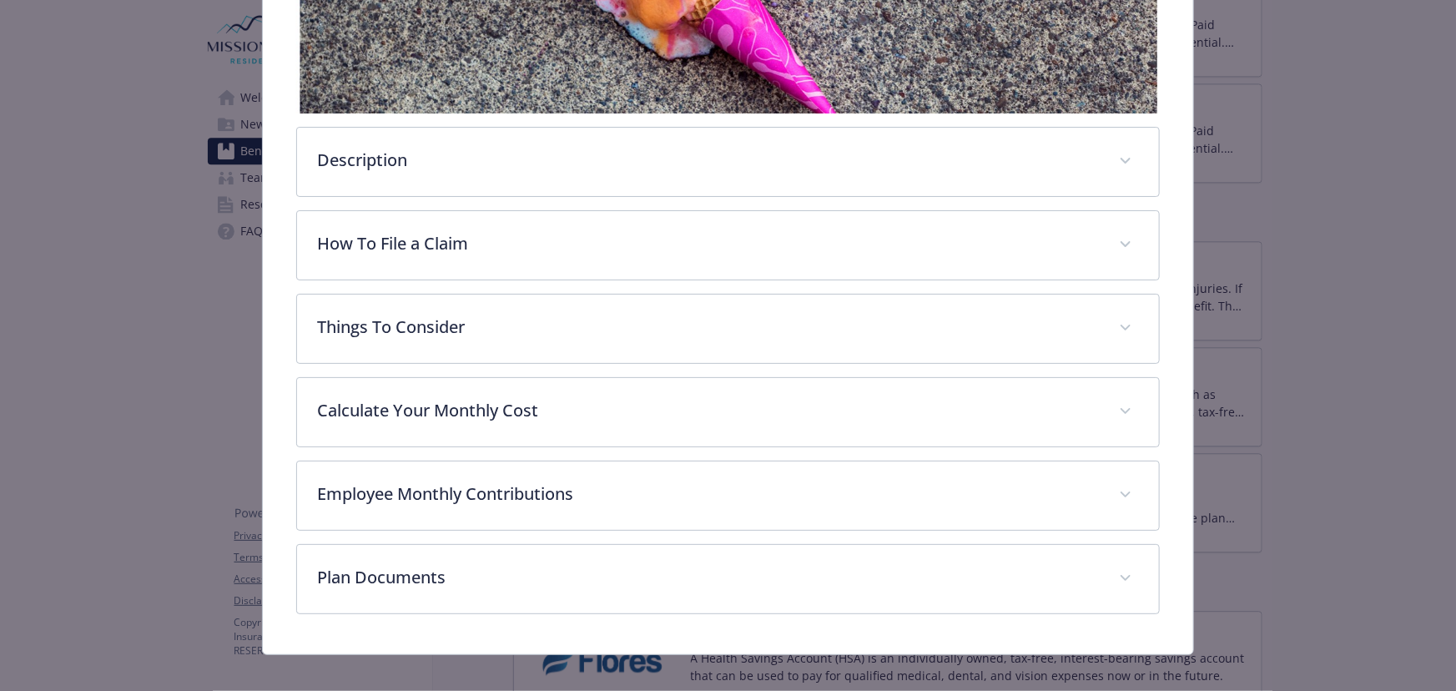
scroll to position [443, 0]
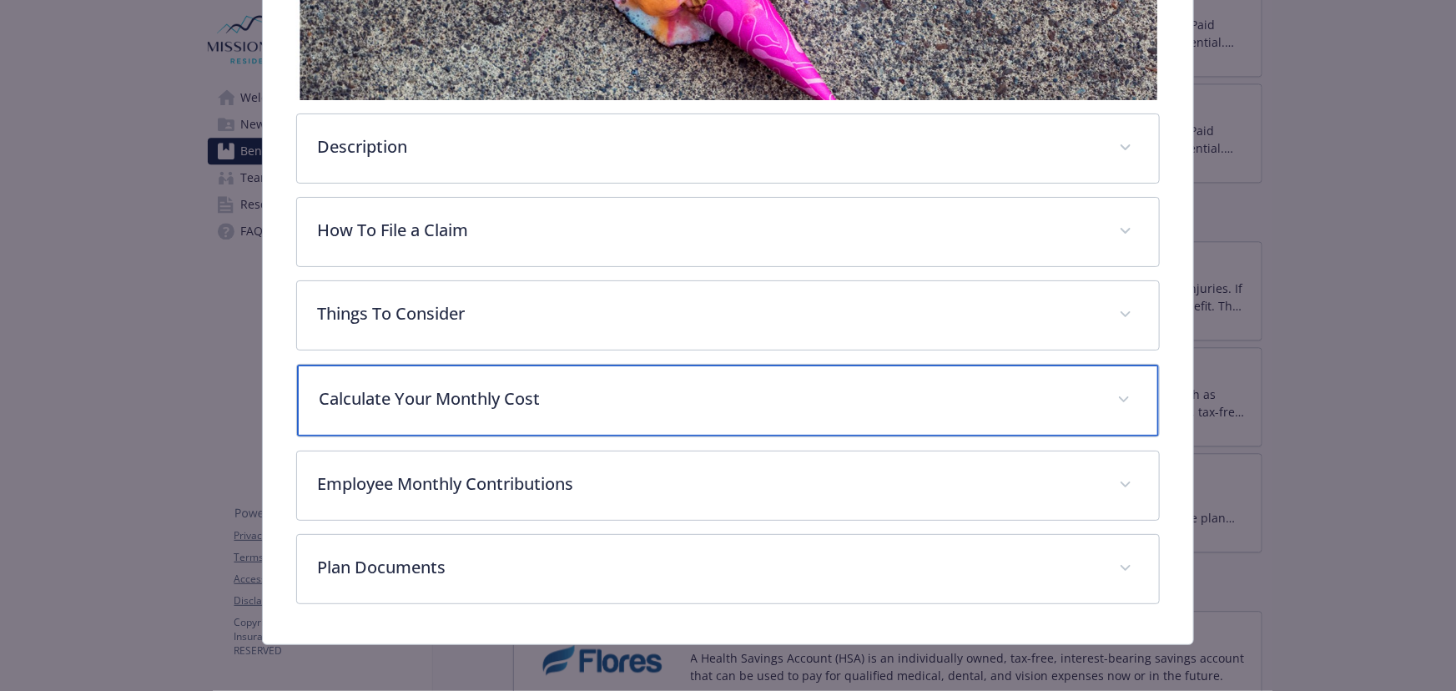
click at [499, 387] on p "Calculate Your Monthly Cost" at bounding box center [708, 398] width 778 height 25
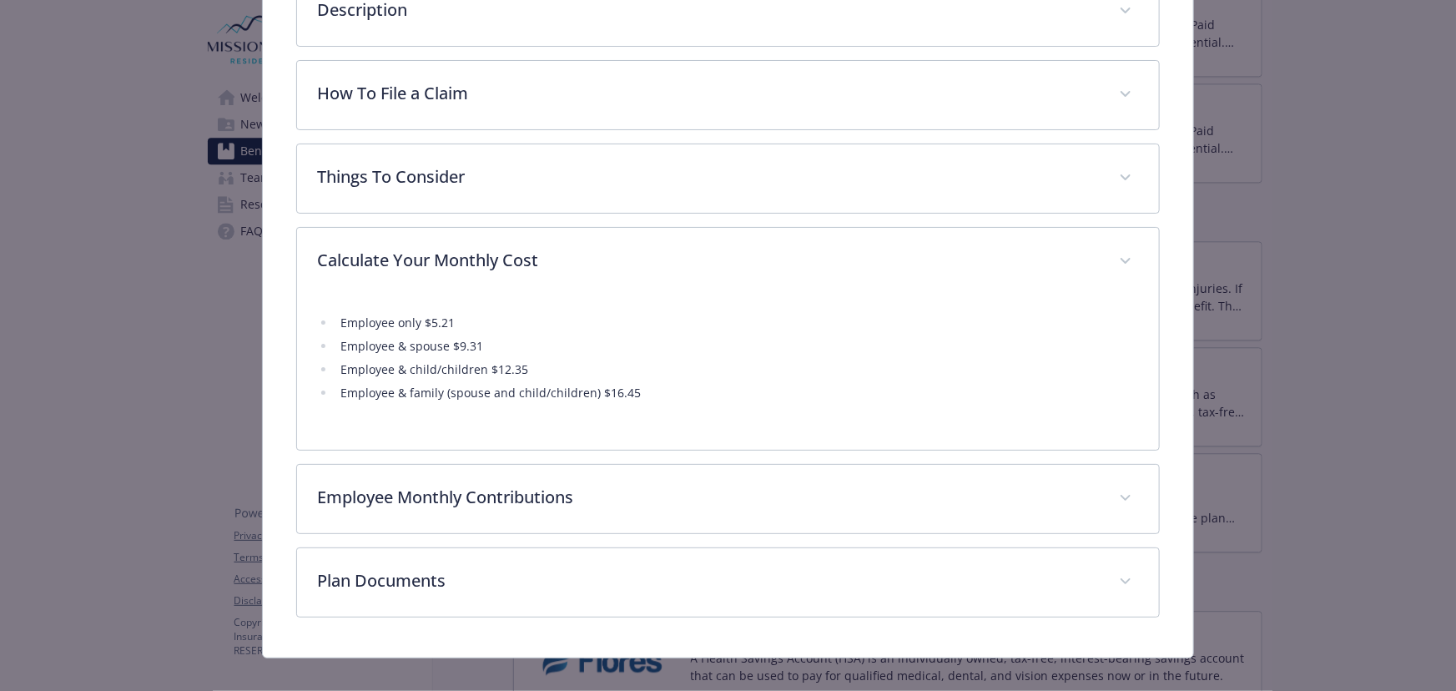
scroll to position [597, 0]
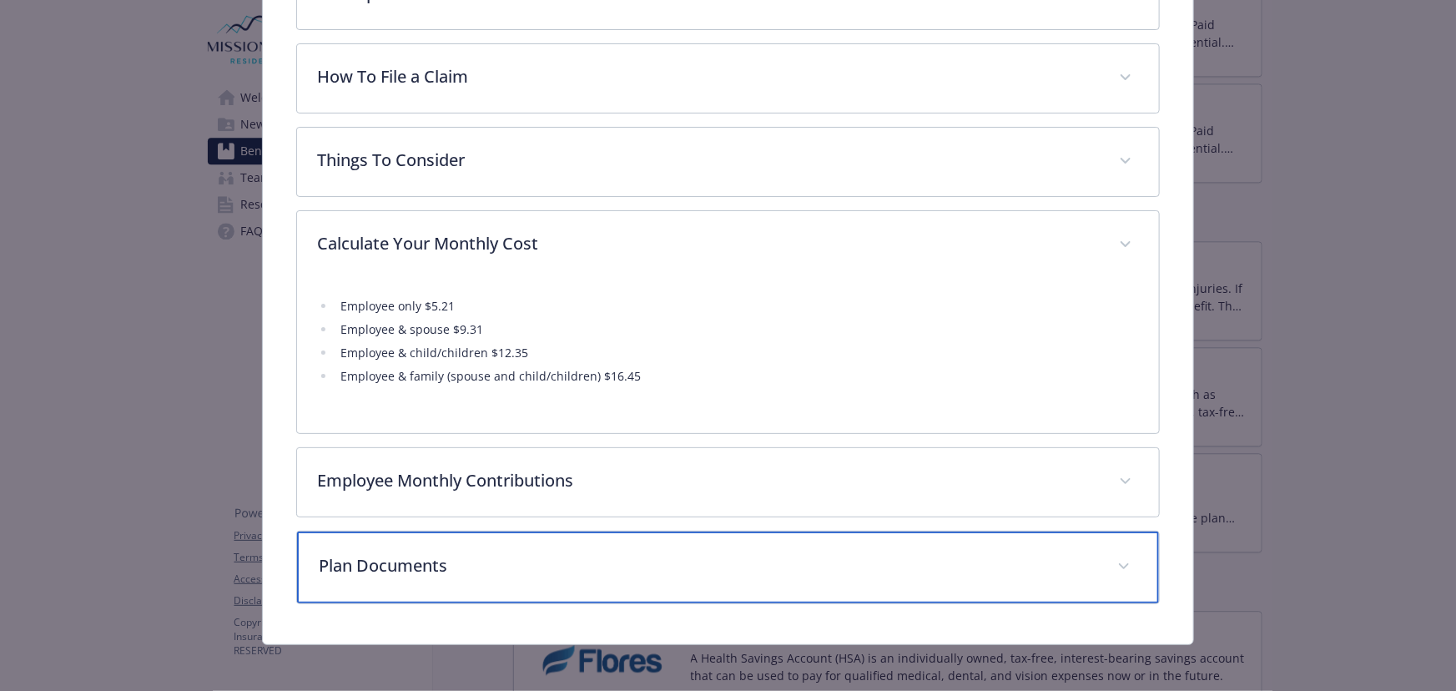
click at [405, 567] on p "Plan Documents" at bounding box center [708, 565] width 778 height 25
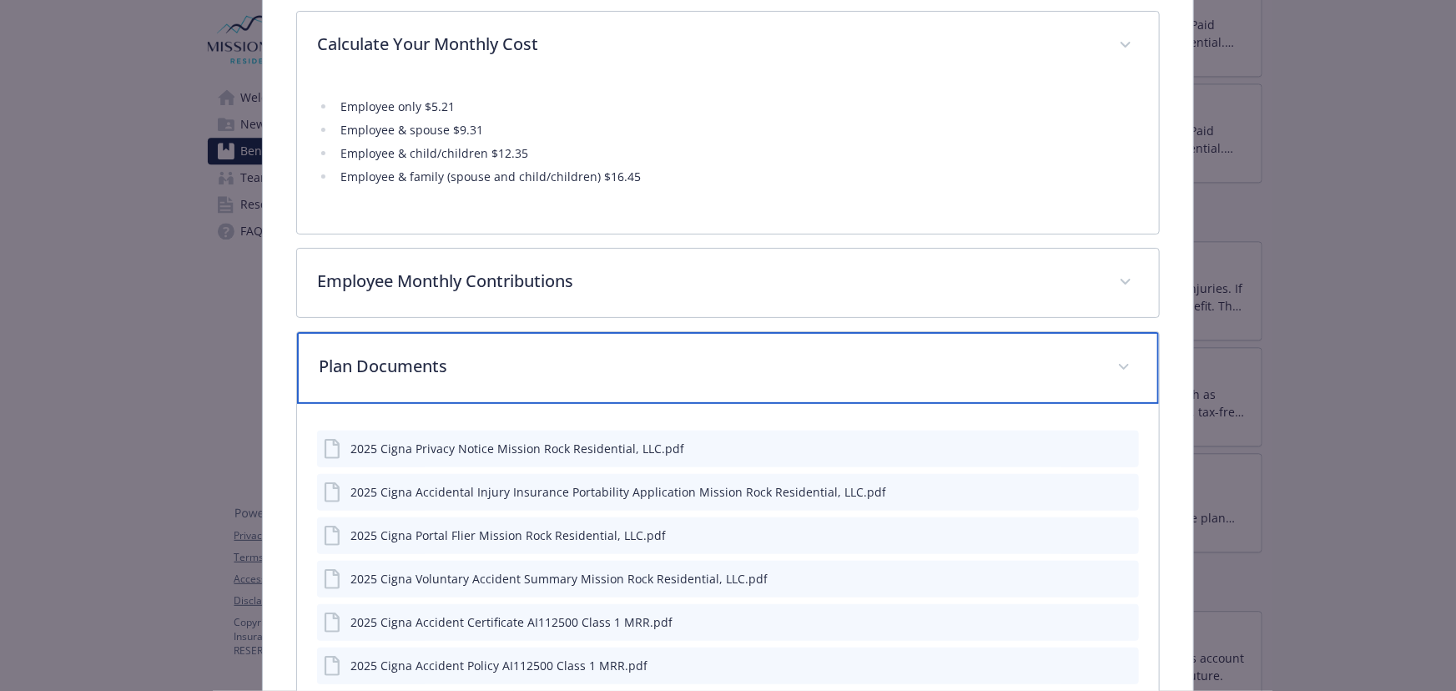
scroll to position [824, 0]
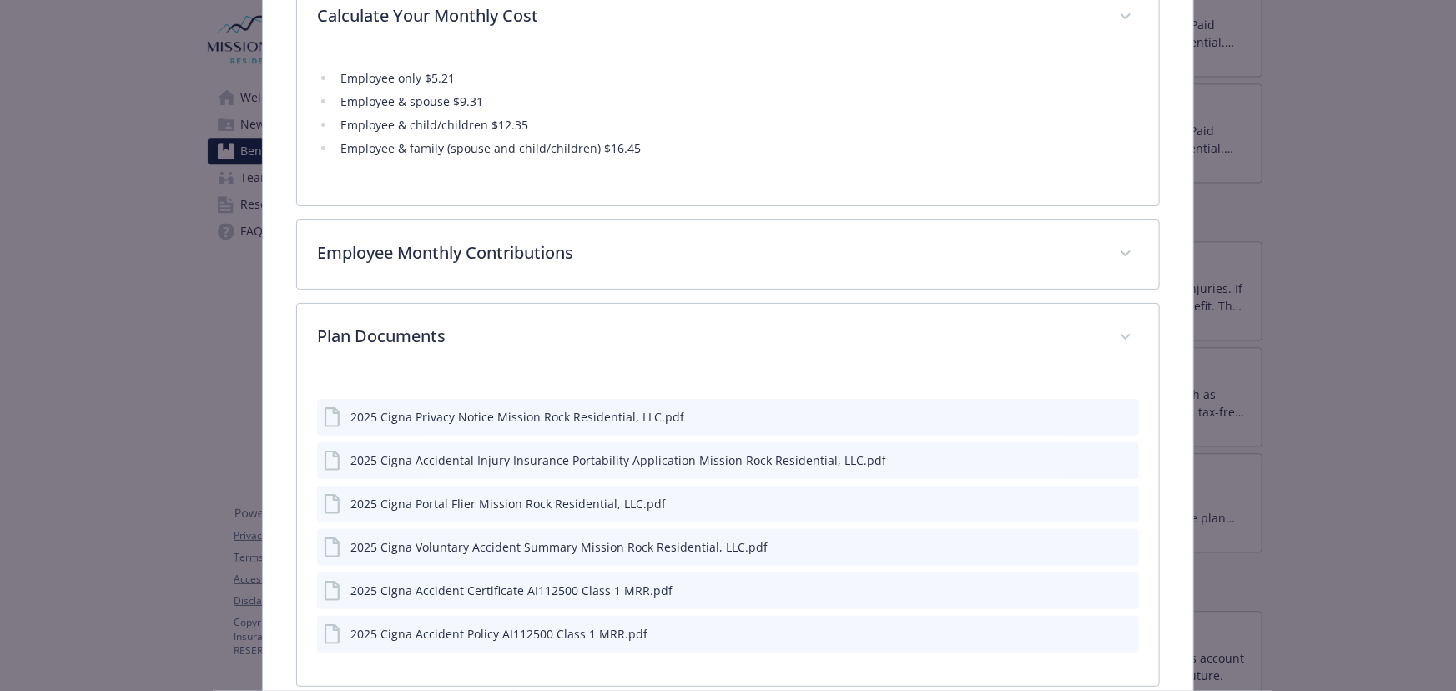
click at [1116, 540] on icon "preview file" at bounding box center [1123, 546] width 15 height 12
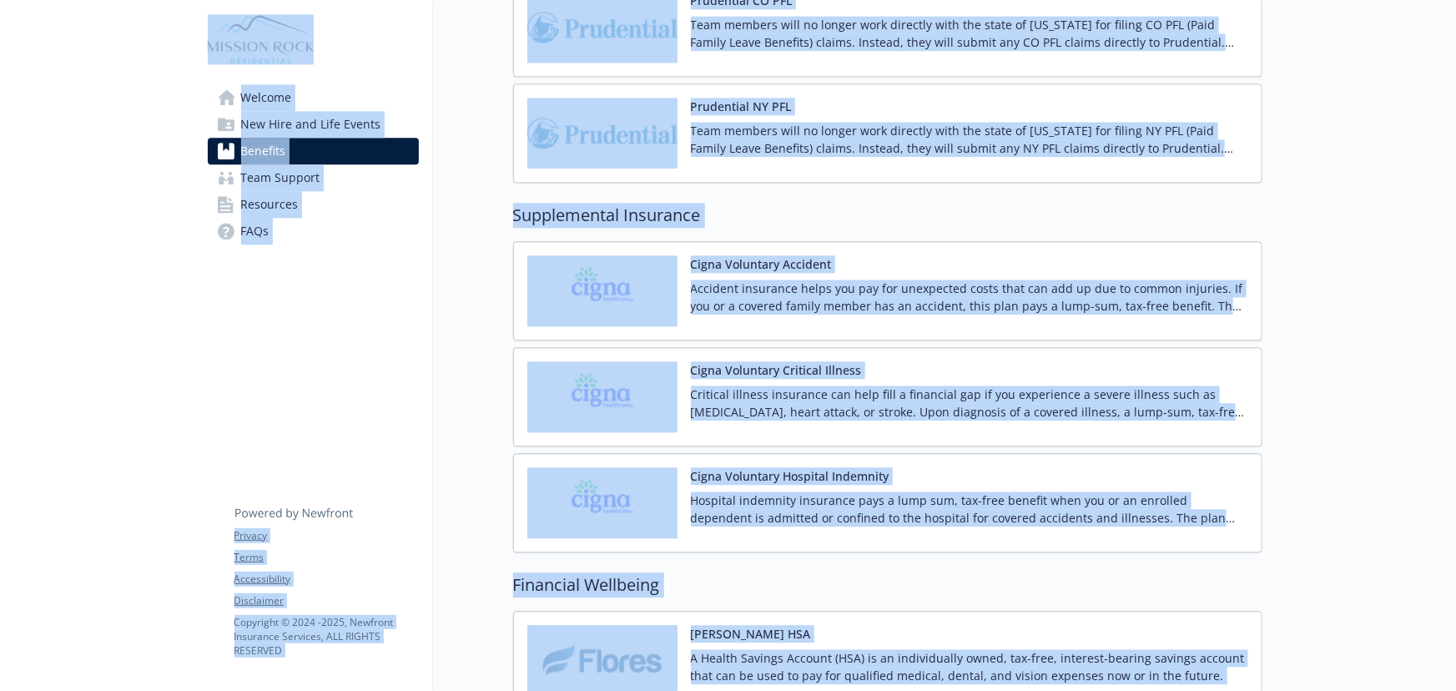
drag, startPoint x: 901, startPoint y: 527, endPoint x: 893, endPoint y: 519, distance: 11.8
click at [899, 526] on div "Hospital indemnity insurance pays a lump sum, tax-free benefit when you or an e…" at bounding box center [969, 514] width 557 height 47
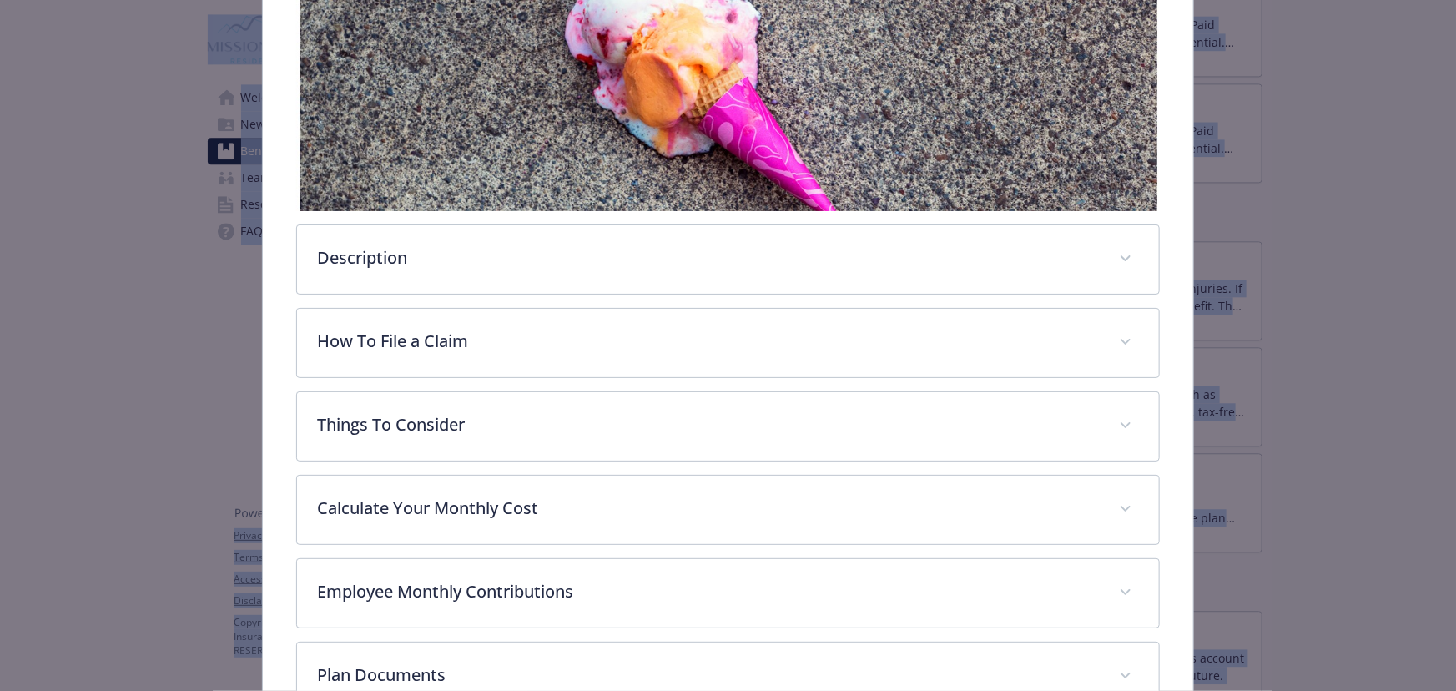
scroll to position [443, 0]
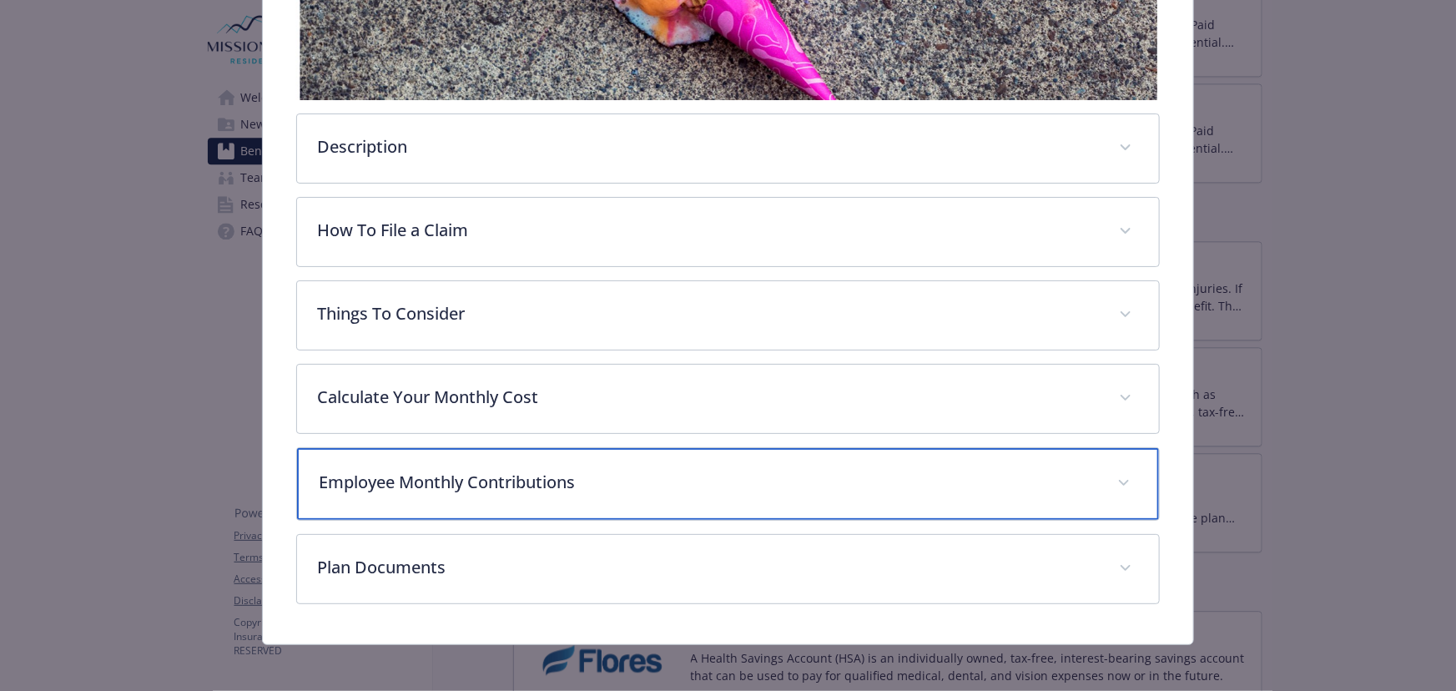
click at [464, 473] on p "Employee Monthly Contributions" at bounding box center [708, 482] width 778 height 25
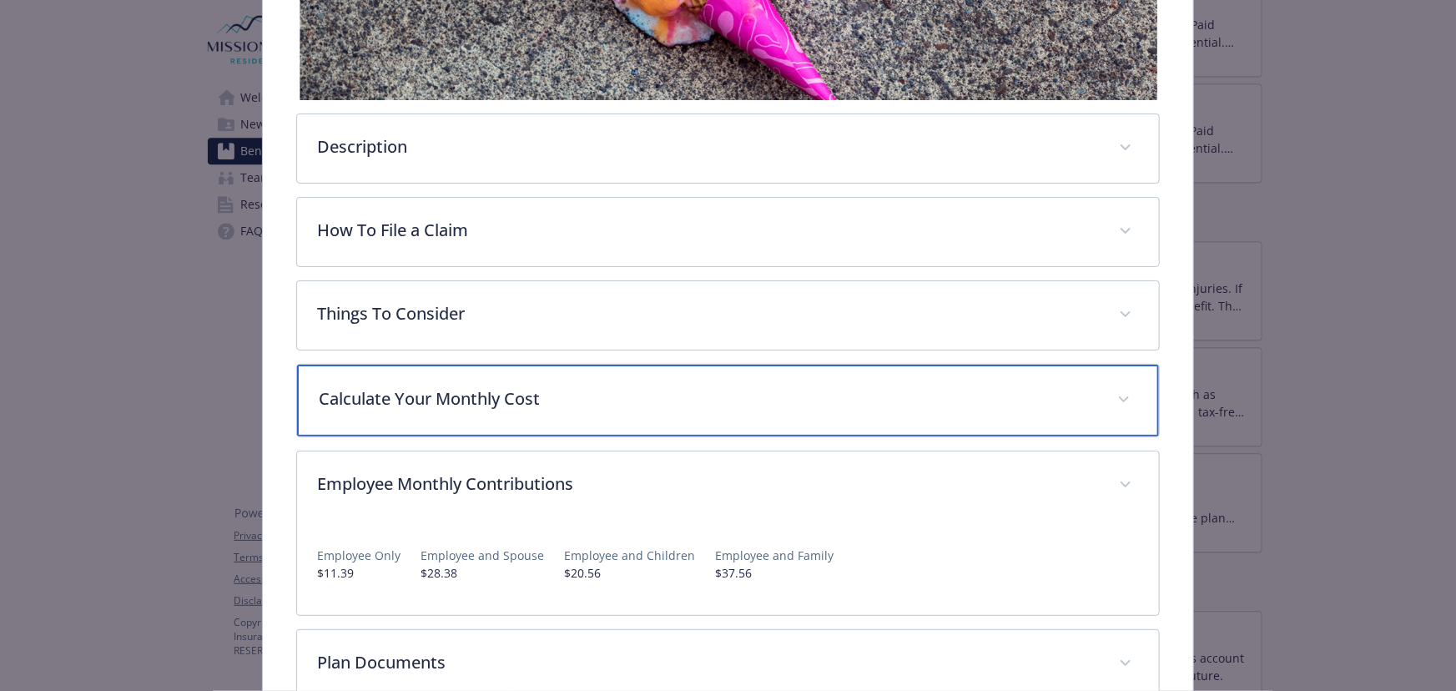
click at [402, 386] on p "Calculate Your Monthly Cost" at bounding box center [708, 398] width 778 height 25
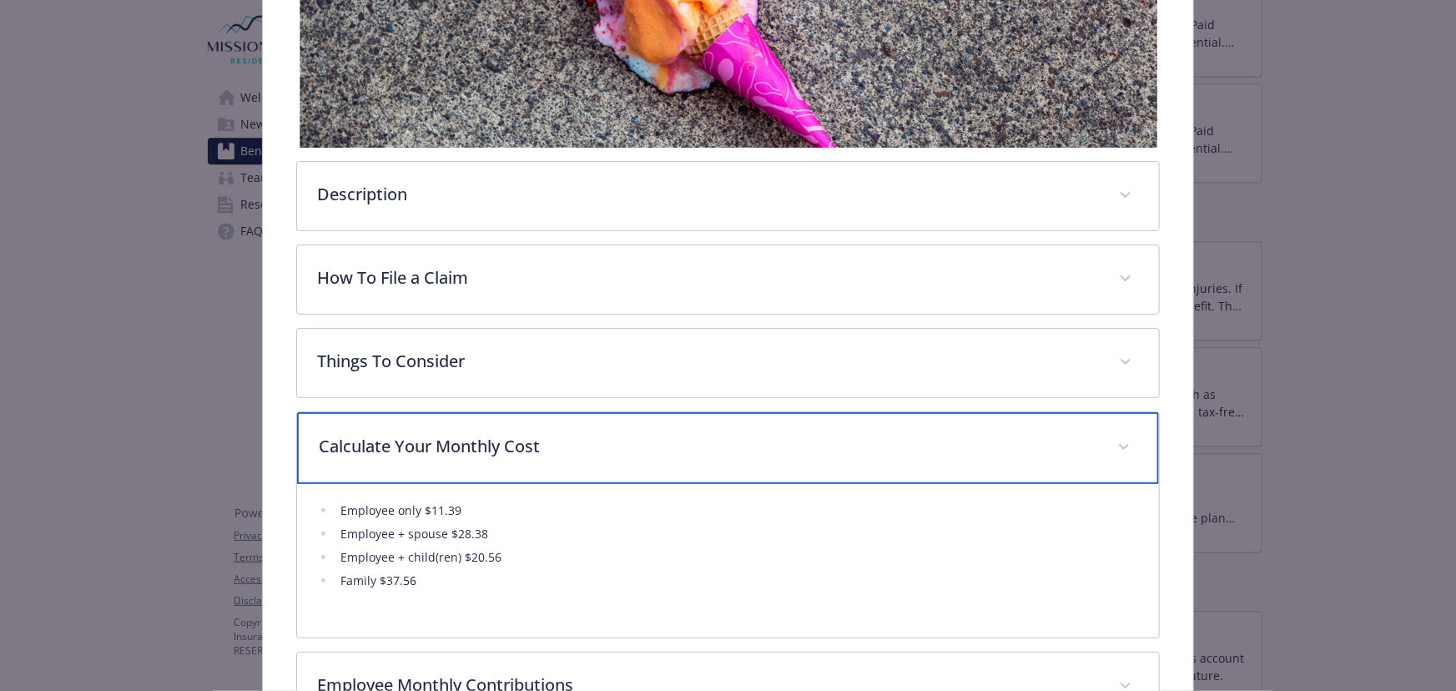
scroll to position [391, 0]
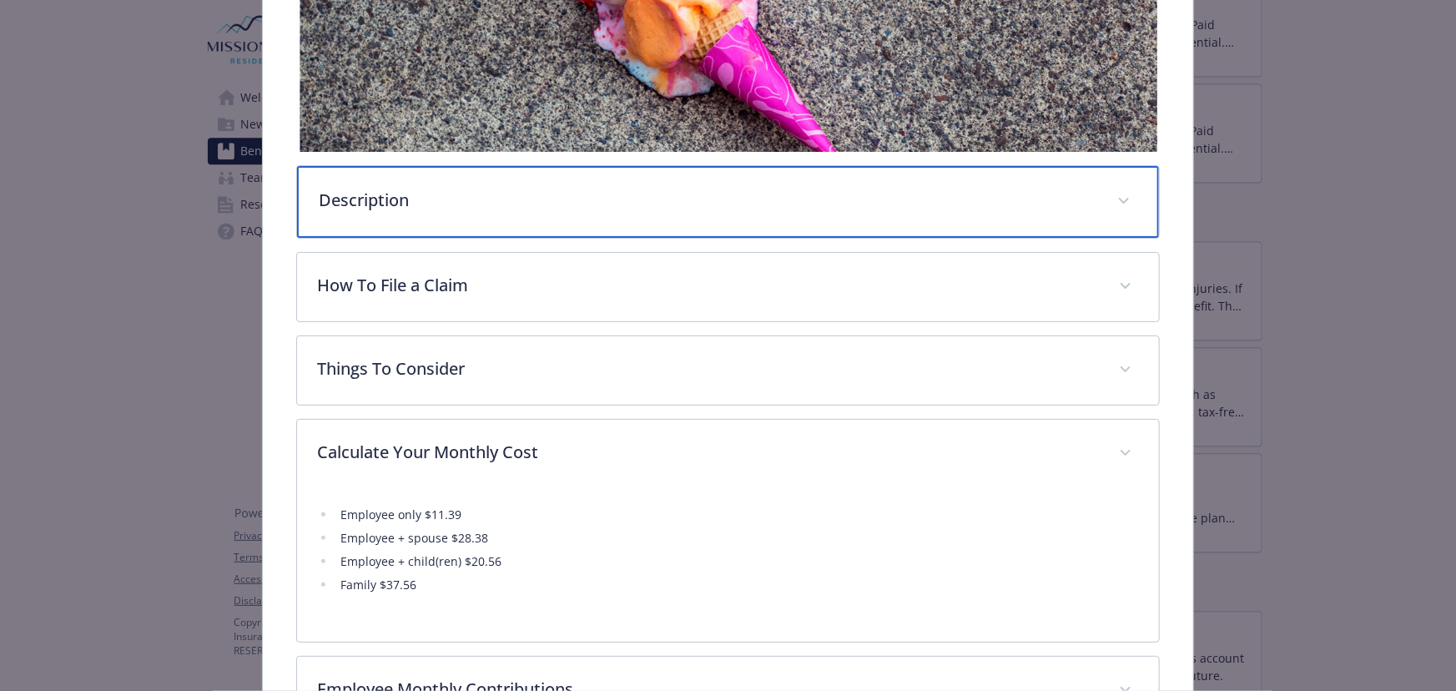
click at [466, 223] on div "Description" at bounding box center [728, 202] width 862 height 72
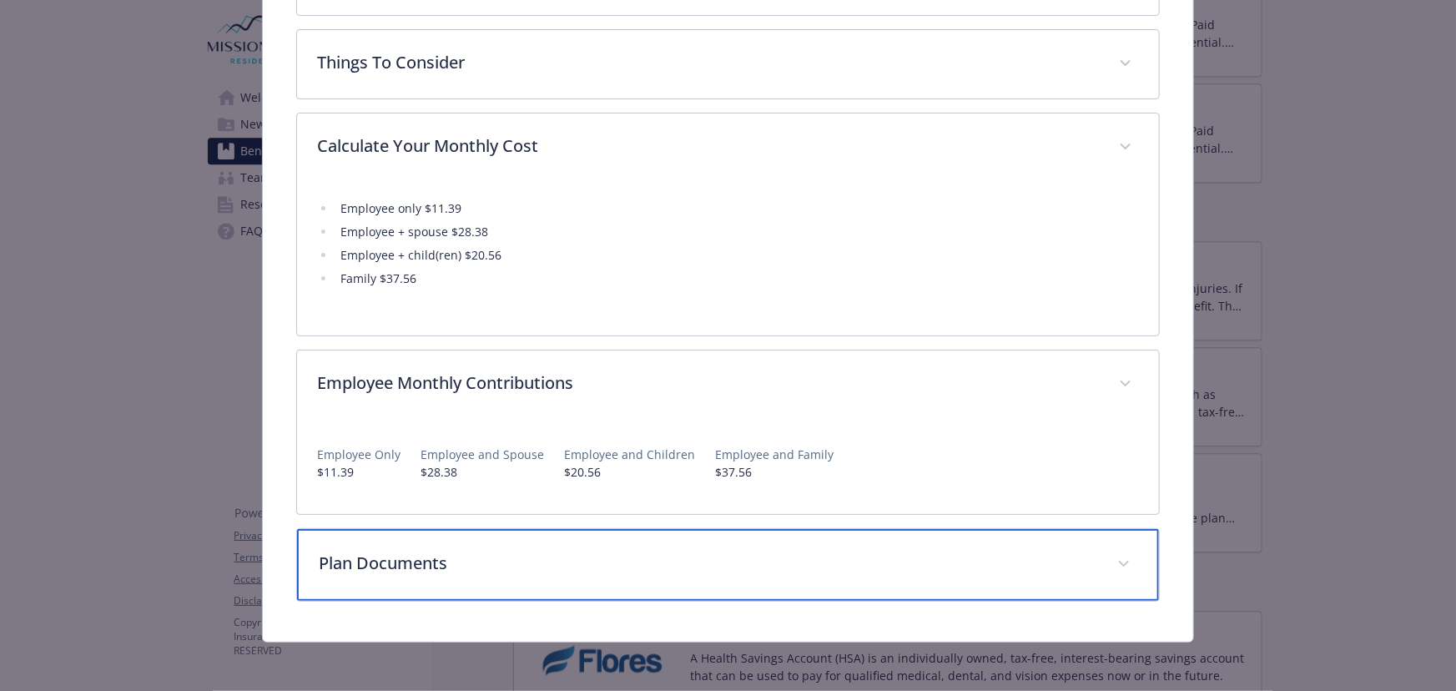
click at [487, 551] on p "Plan Documents" at bounding box center [708, 563] width 778 height 25
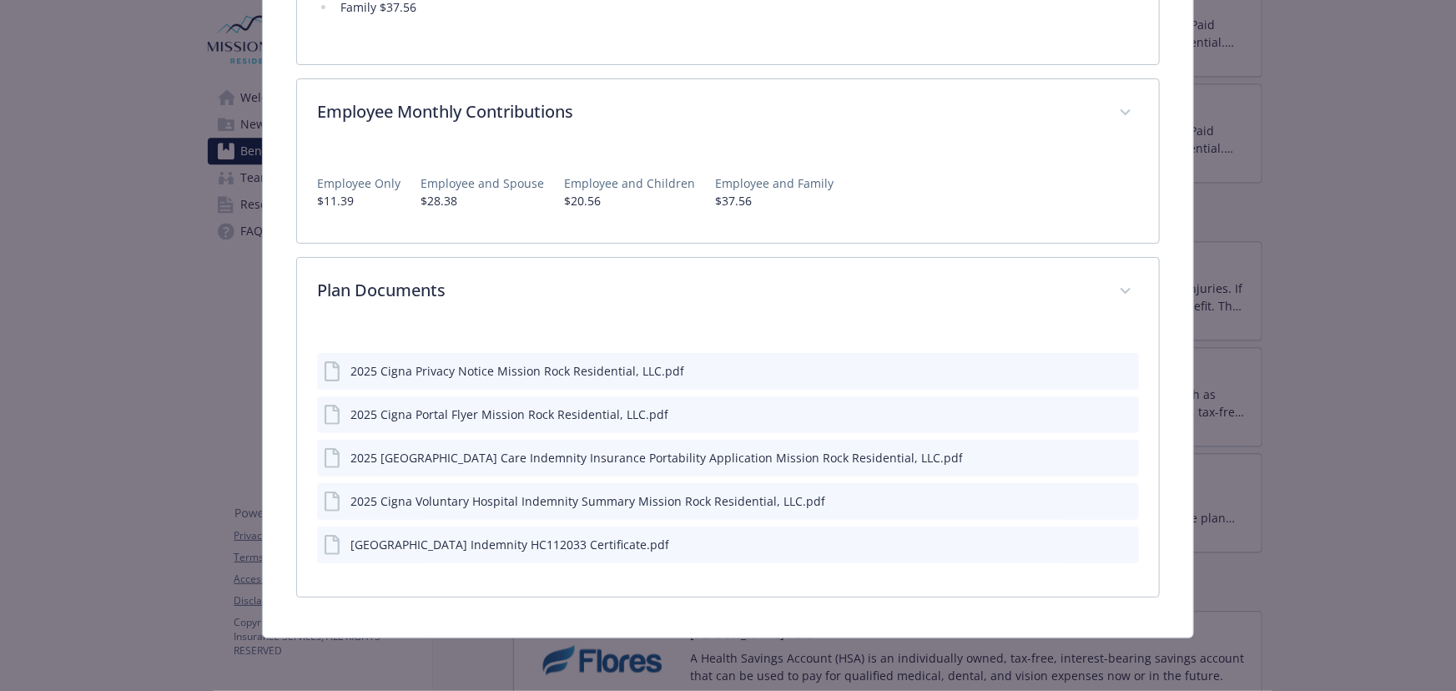
scroll to position [1062, 0]
click at [1117, 506] on button "details for plan Supplemental Insurance - Cigna Voluntary Hospital Indemnity - …" at bounding box center [1124, 505] width 15 height 18
click at [1116, 497] on icon "preview file" at bounding box center [1123, 503] width 15 height 12
click at [1122, 543] on div "2025 Cigna Hospital Indemnity HC112033 Certificate.pdf" at bounding box center [728, 548] width 822 height 37
click at [1121, 543] on button "preview file" at bounding box center [1123, 546] width 18 height 15
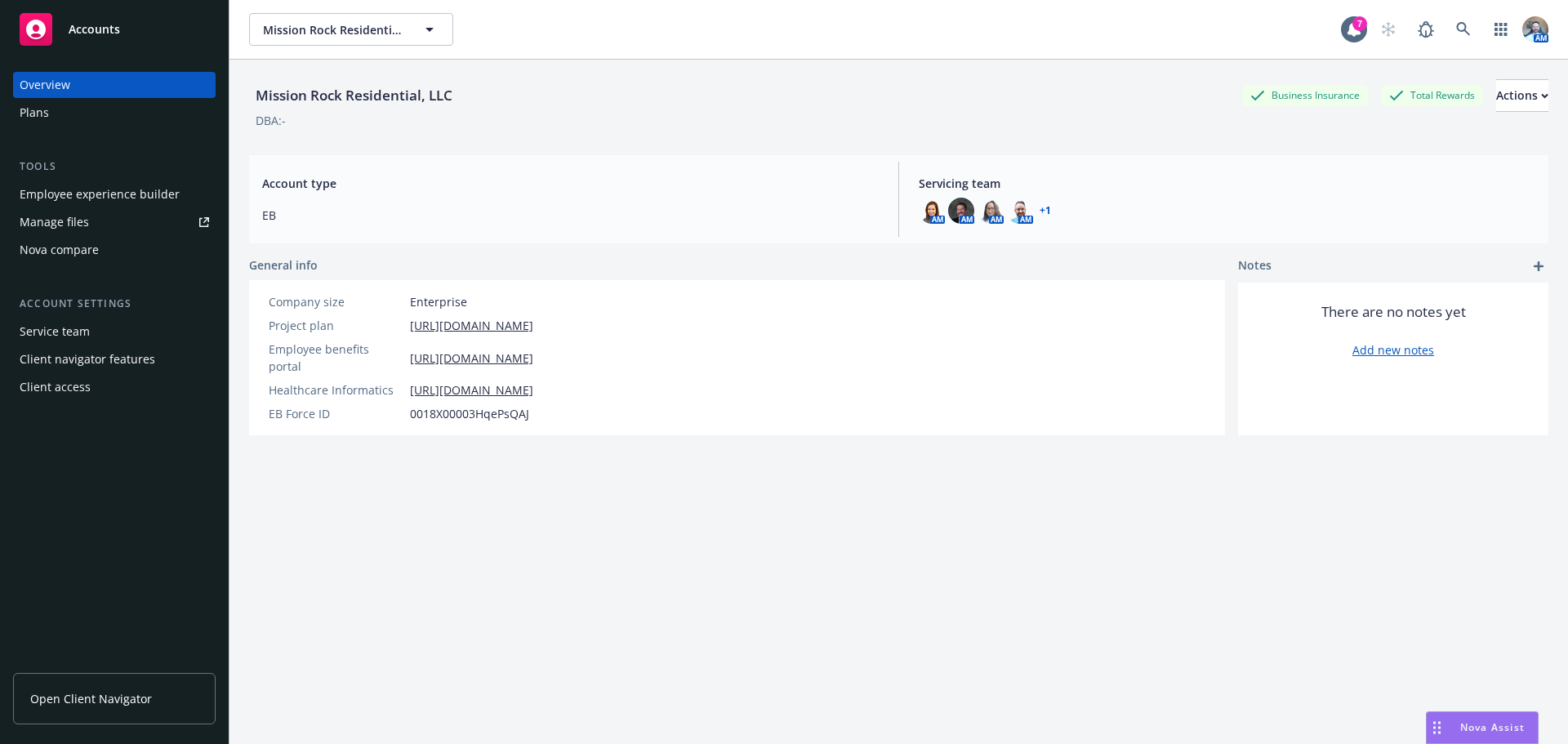
click at [73, 197] on div "Employee experience builder" at bounding box center [100, 194] width 161 height 26
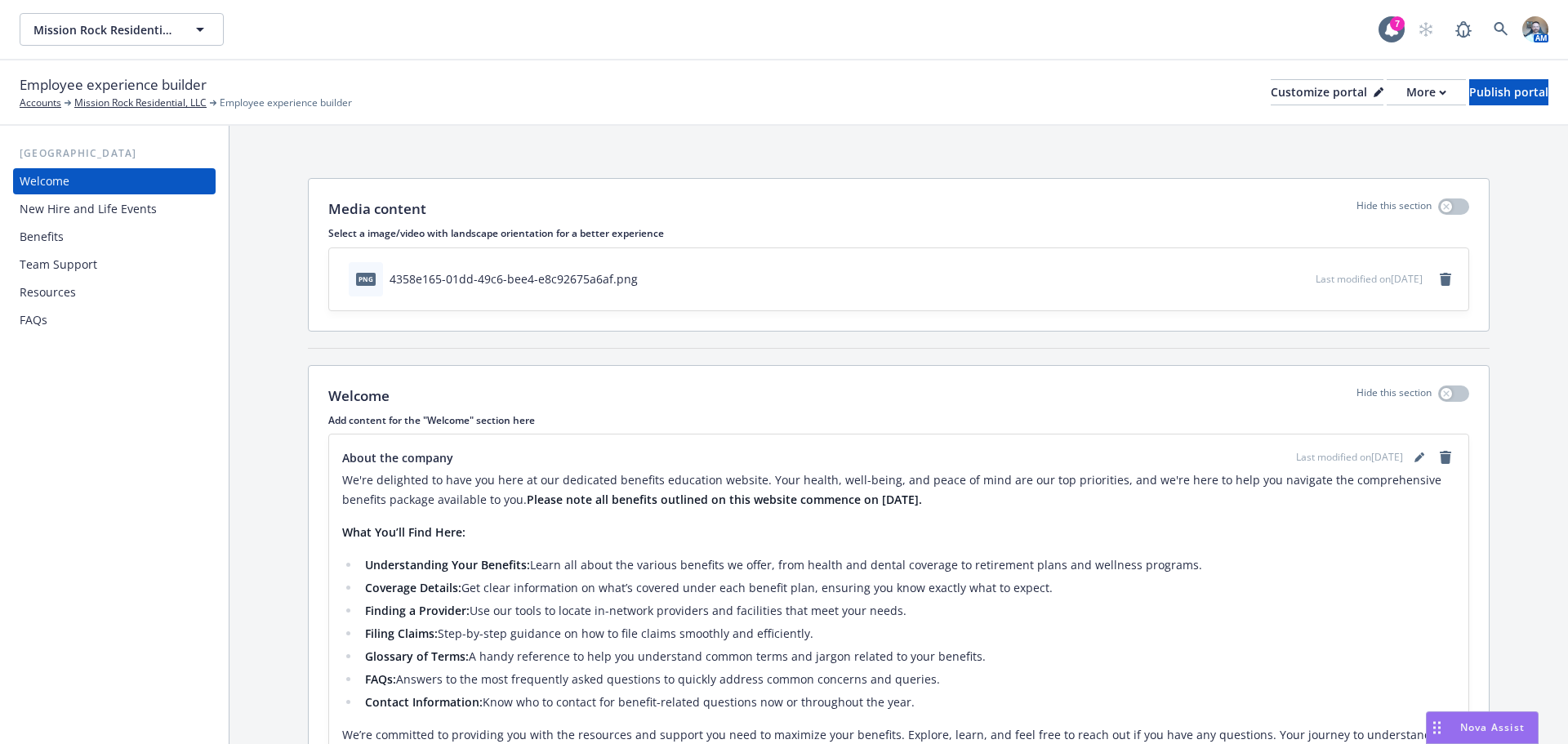
click at [26, 244] on div "Benefits" at bounding box center [41, 237] width 44 height 26
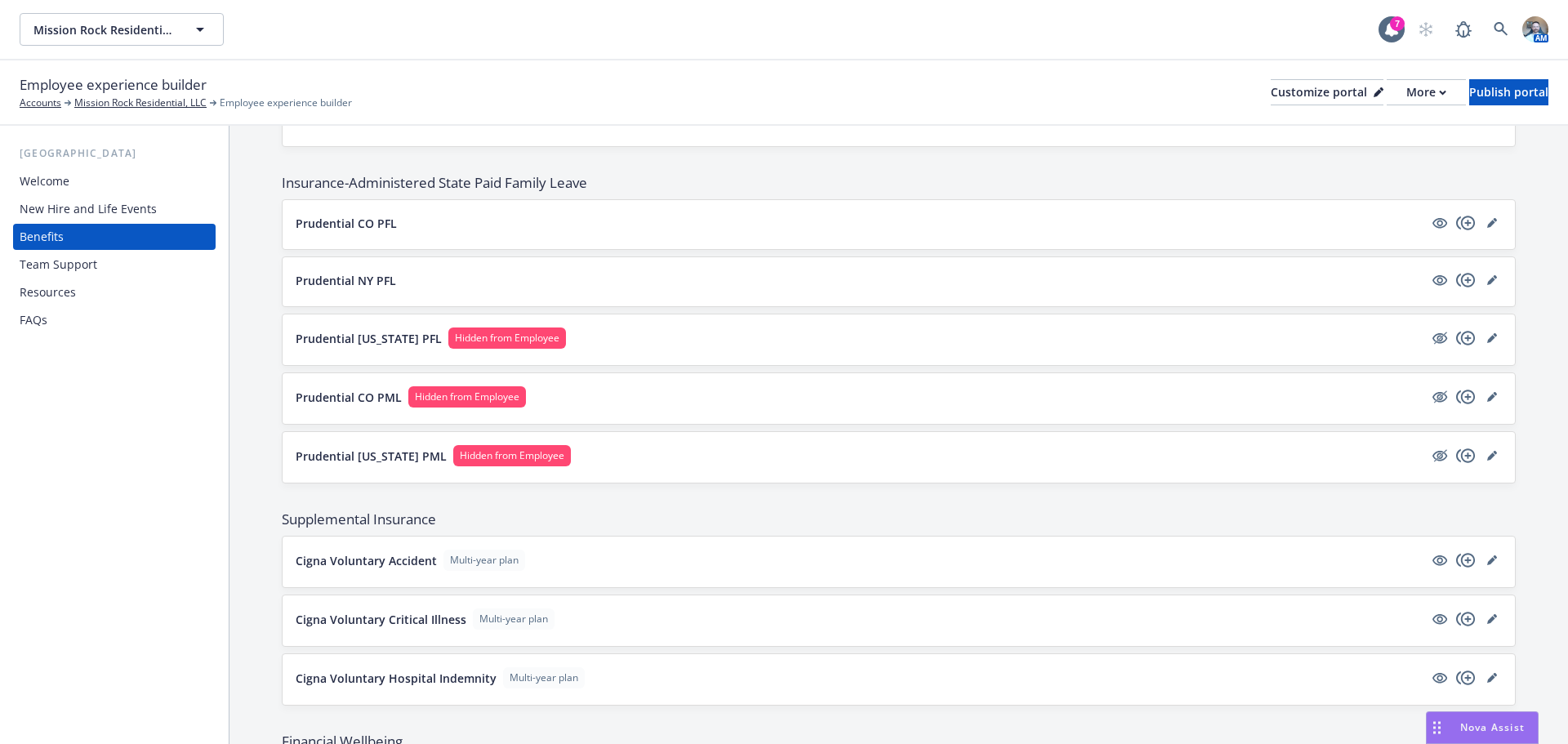
scroll to position [1226, 0]
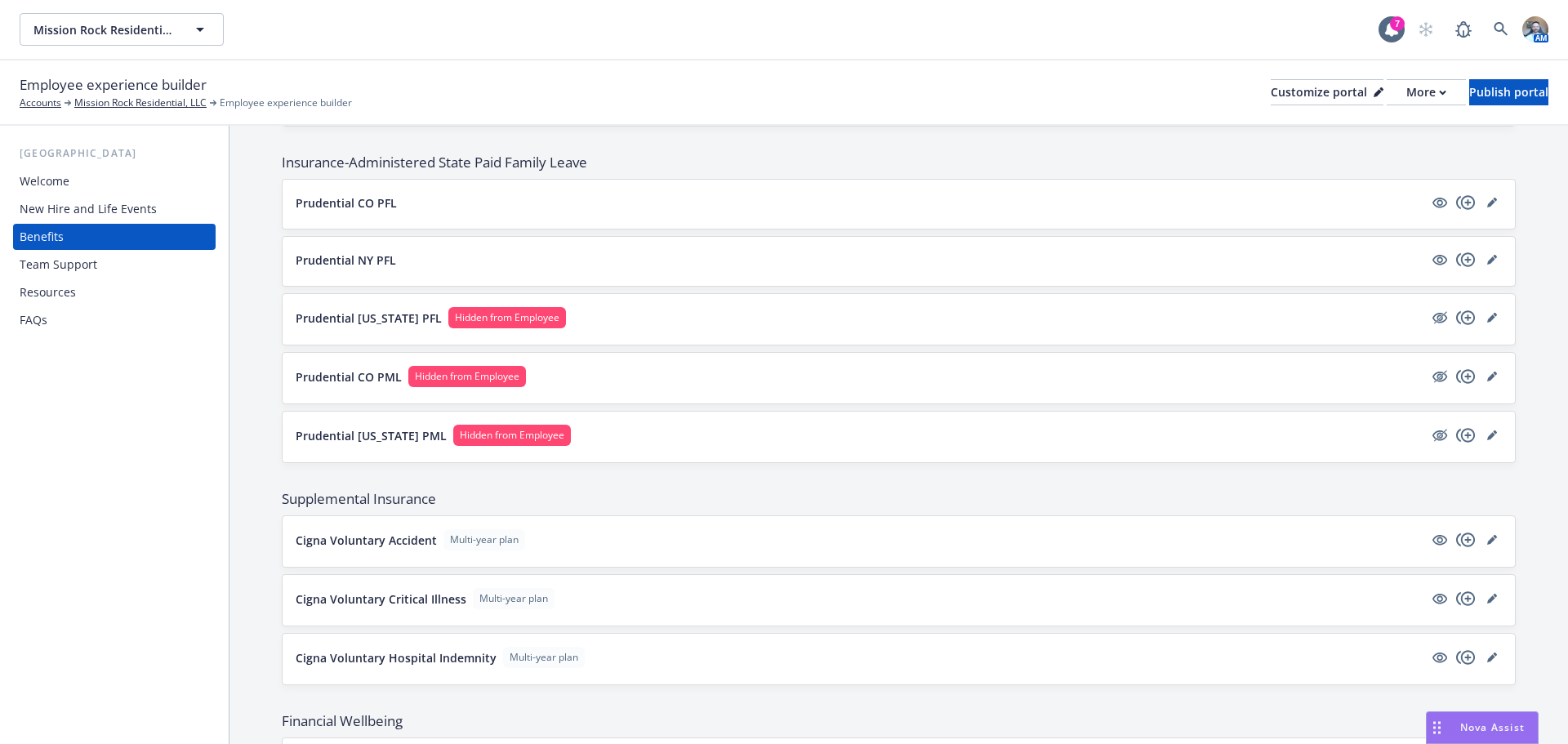
click at [436, 658] on p "Cigna Voluntary Hospital Indemnity" at bounding box center [395, 658] width 201 height 18
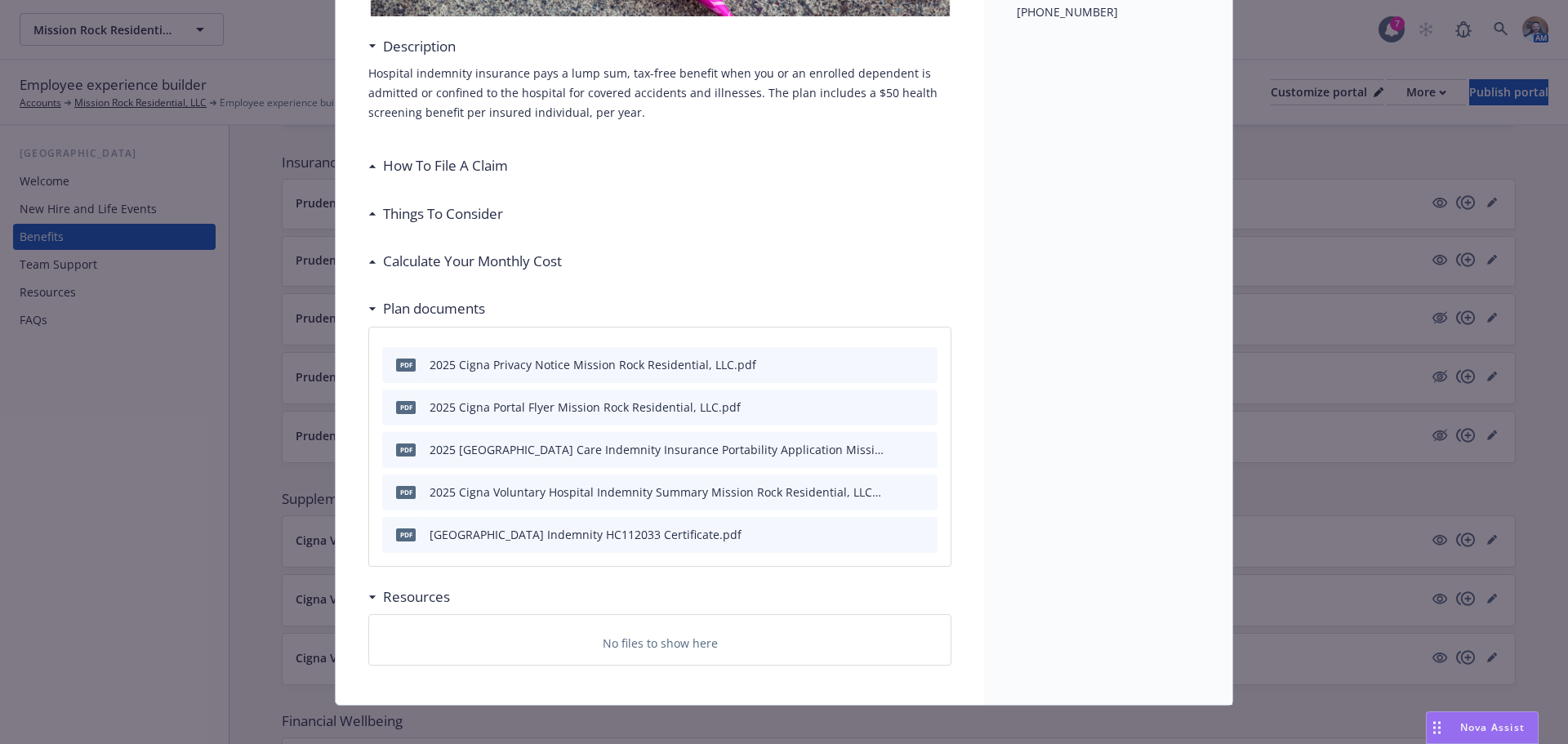
scroll to position [377, 0]
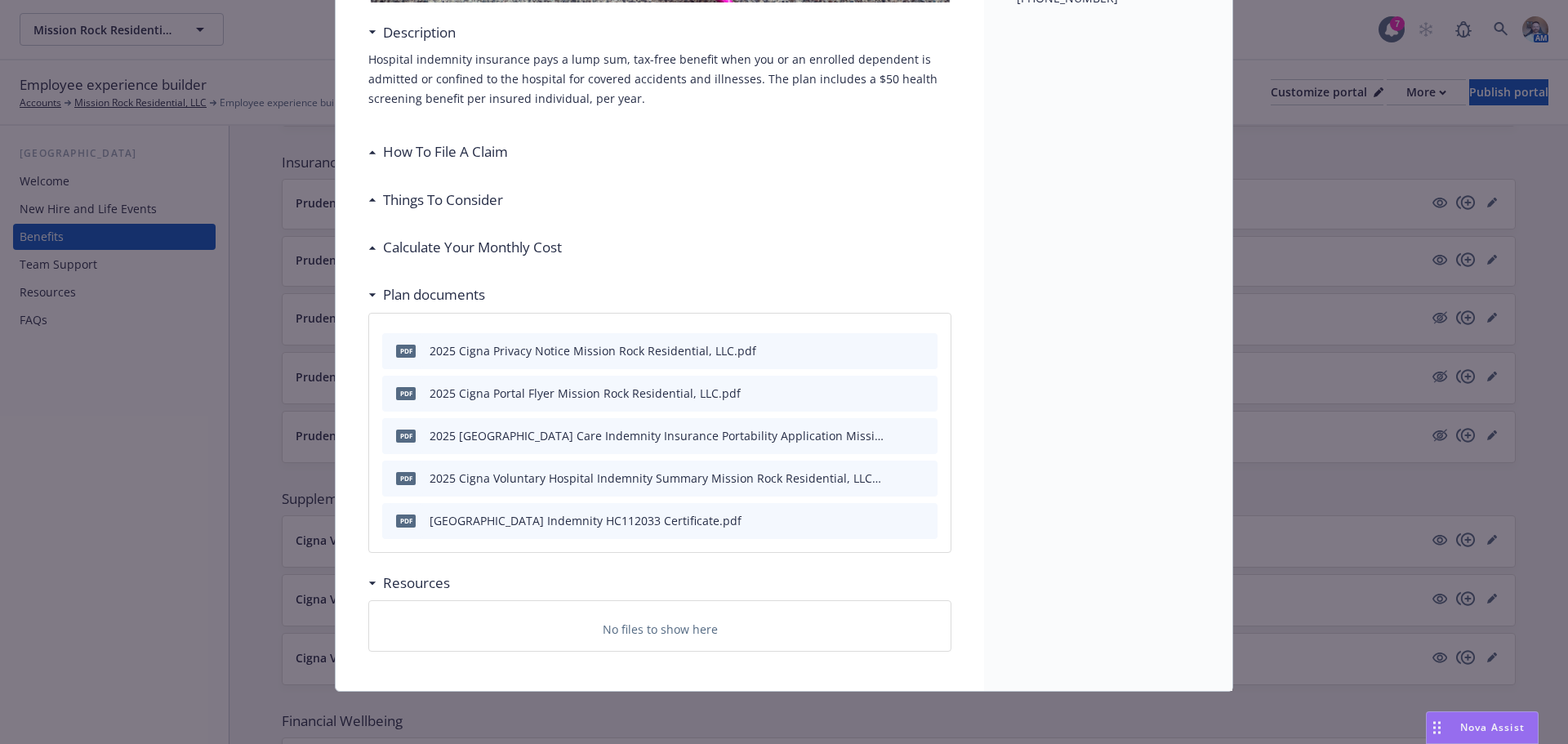
click at [442, 245] on h3 "Calculate Your Monthly Cost" at bounding box center [472, 248] width 179 height 22
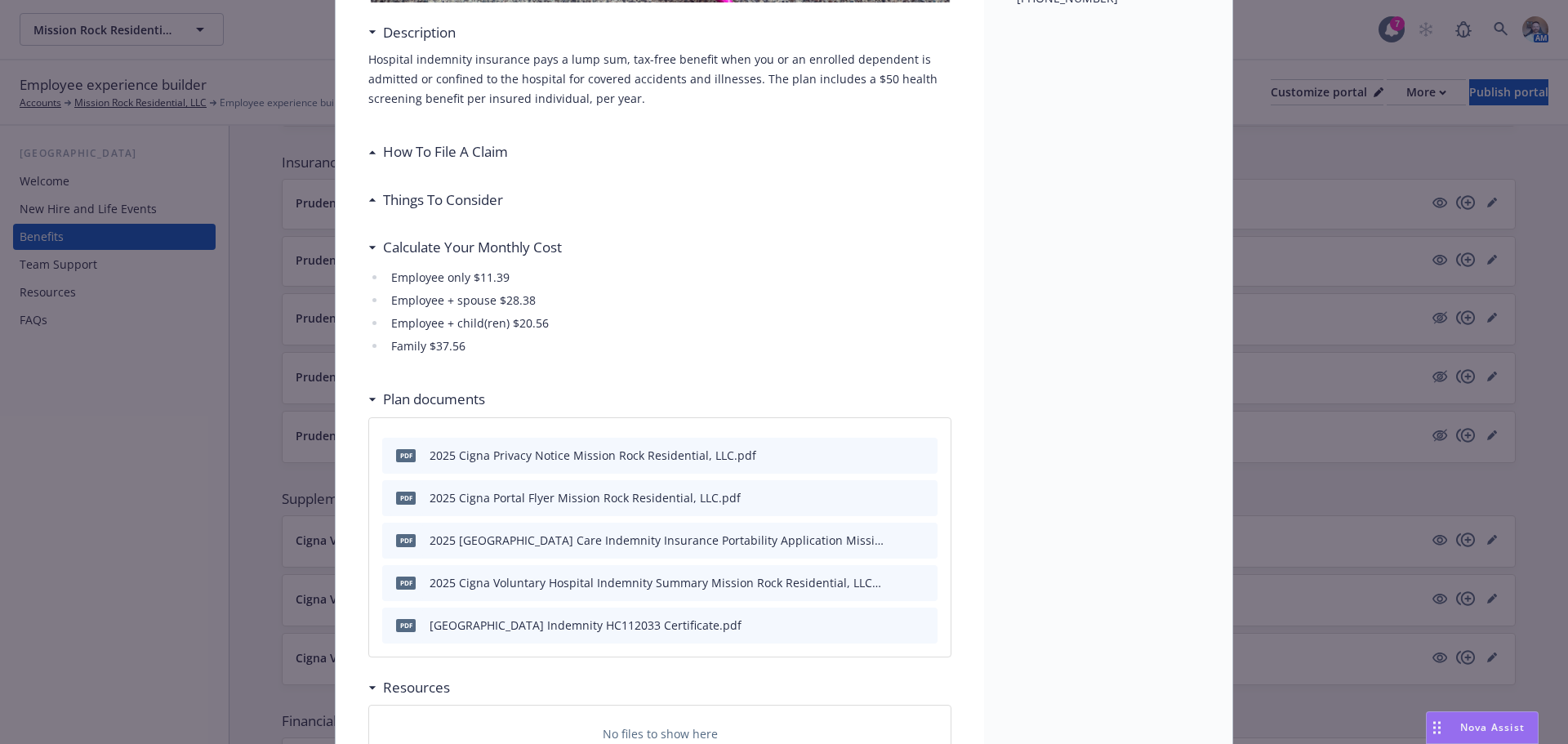
click at [461, 206] on h3 "Things To Consider" at bounding box center [442, 201] width 120 height 22
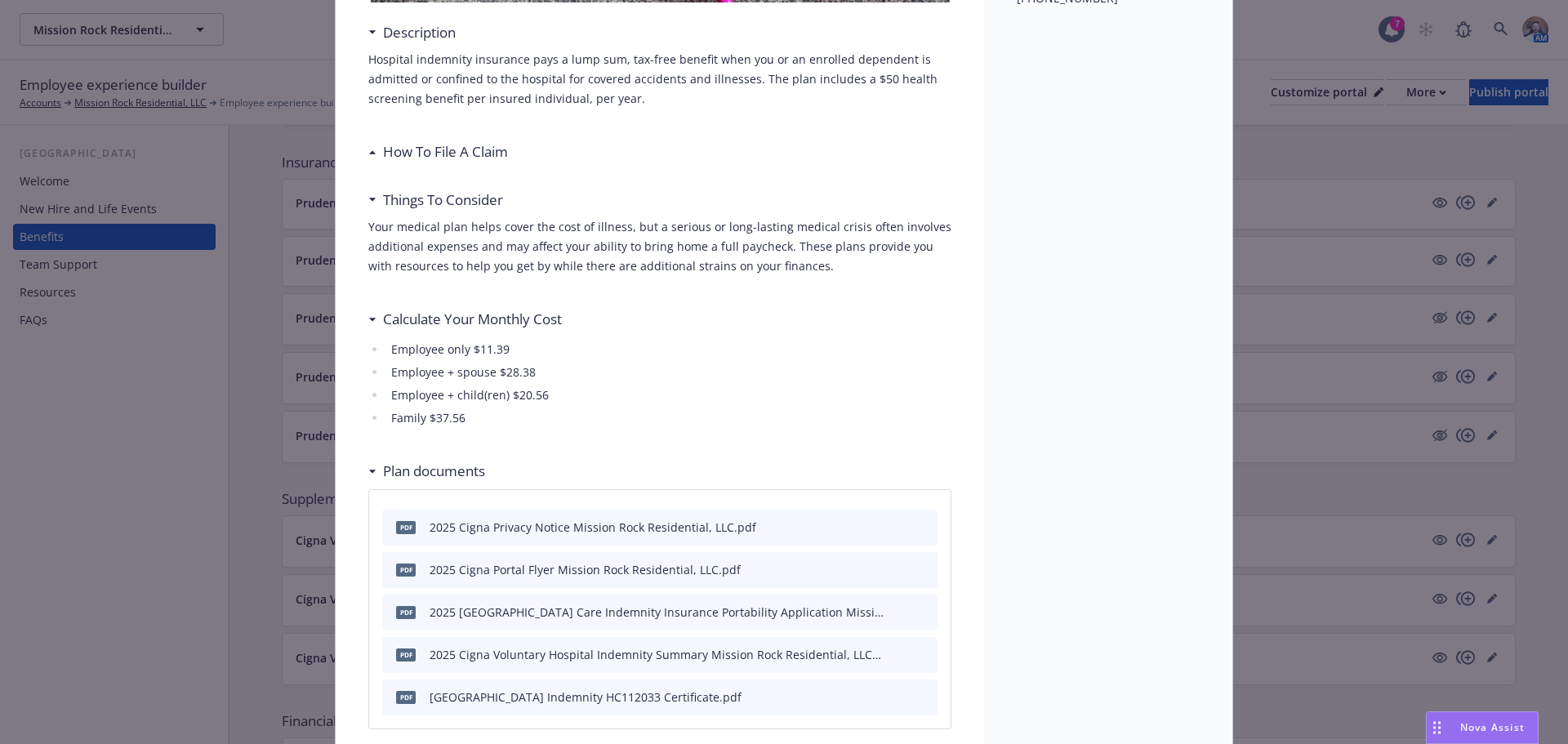
click at [461, 206] on h3 "Things To Consider" at bounding box center [442, 201] width 120 height 22
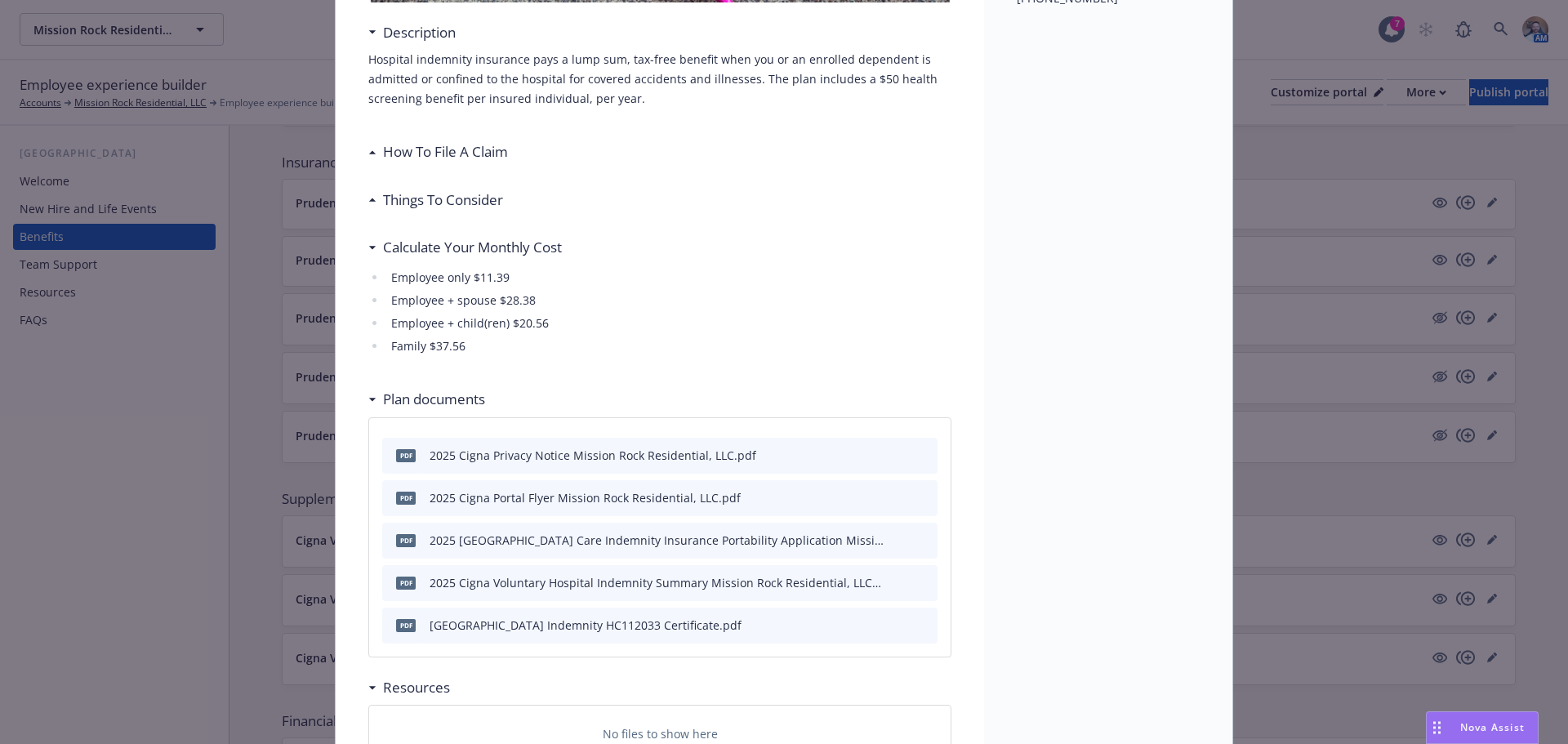
click at [436, 250] on h3 "Calculate Your Monthly Cost" at bounding box center [472, 248] width 179 height 22
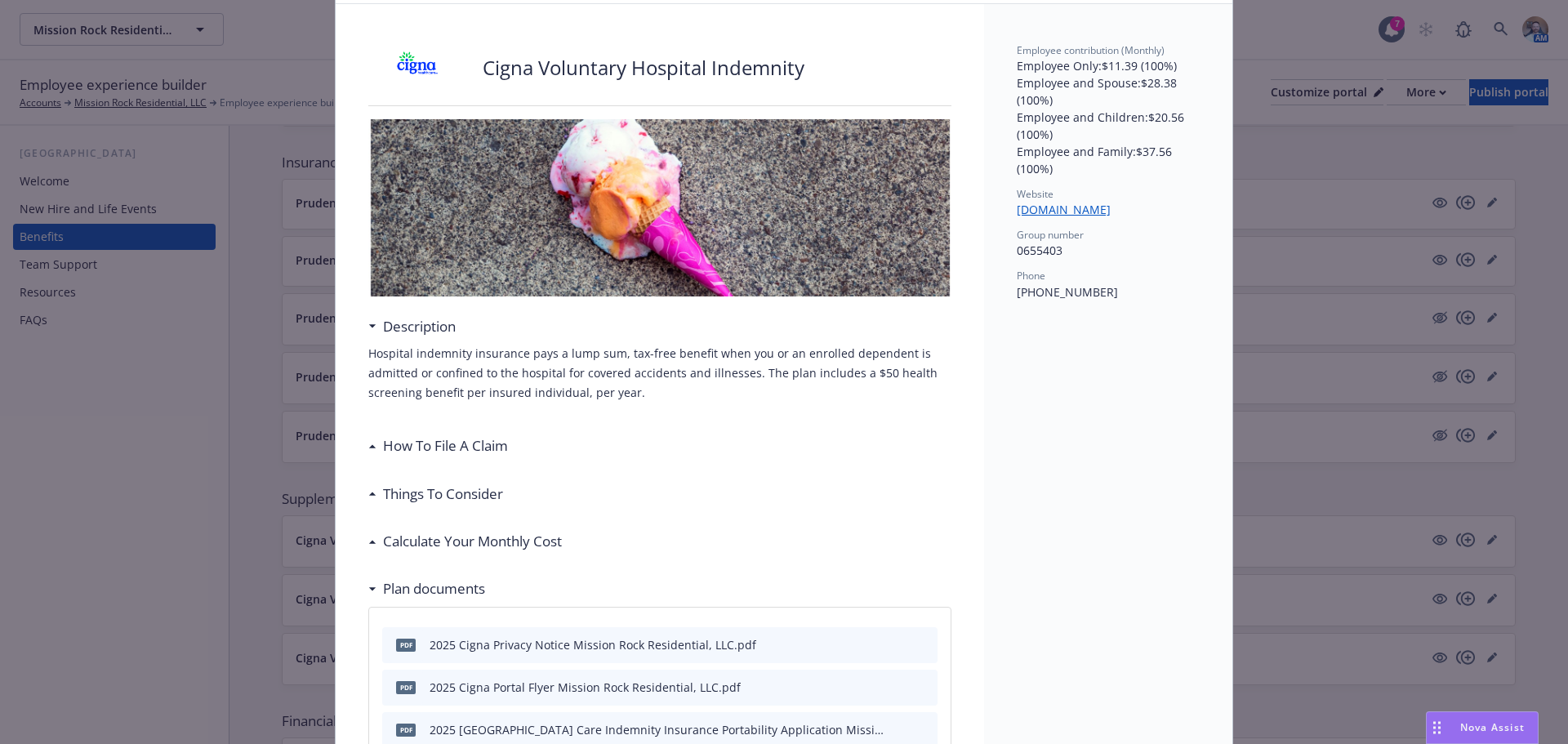
scroll to position [213, 0]
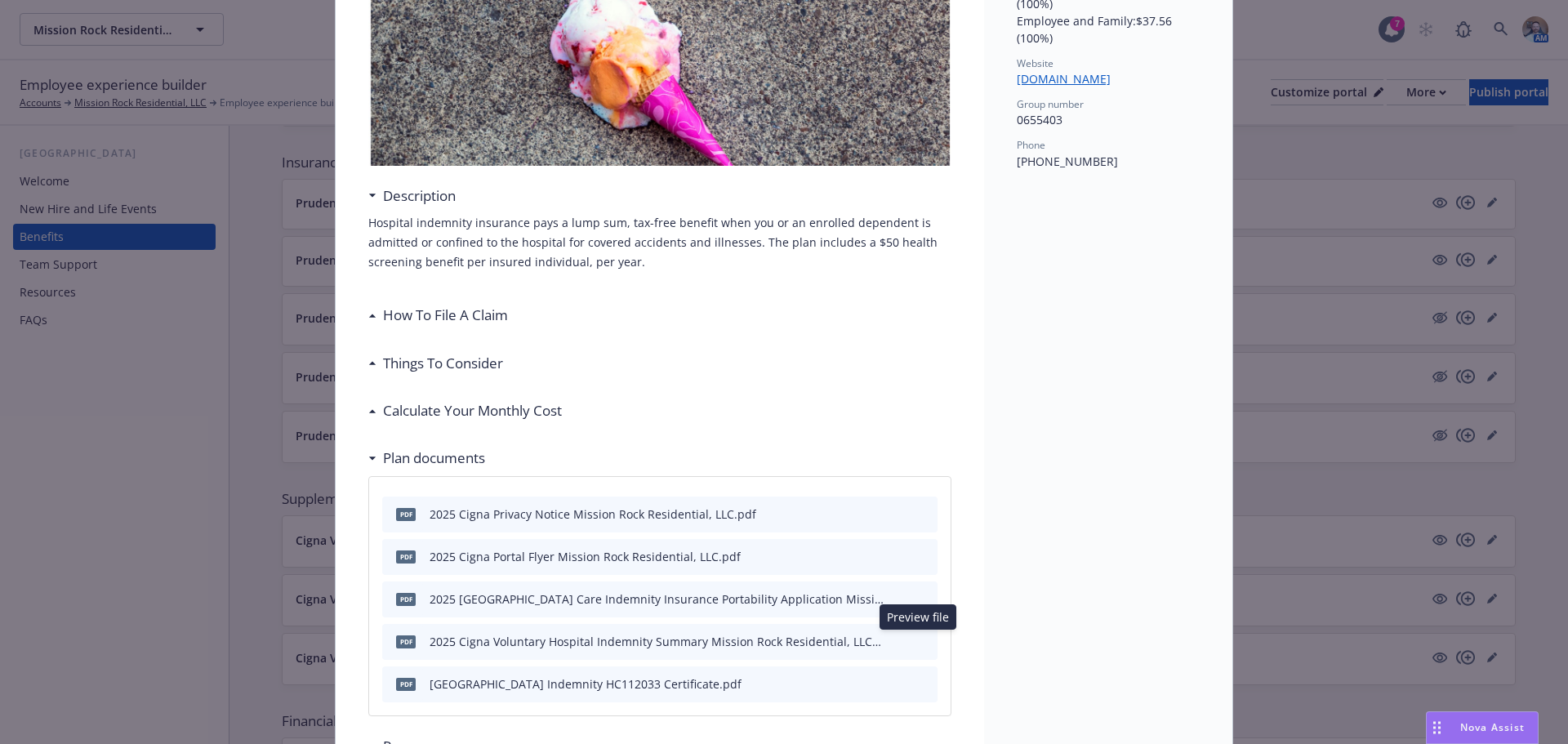
click at [919, 647] on button at bounding box center [923, 642] width 15 height 18
click at [916, 644] on icon "preview file" at bounding box center [921, 641] width 15 height 12
